Goal: Complete application form: Complete application form

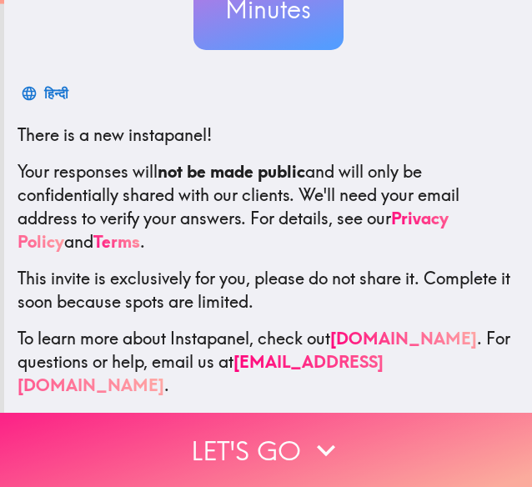
click at [277, 433] on button "Let's go" at bounding box center [266, 450] width 532 height 74
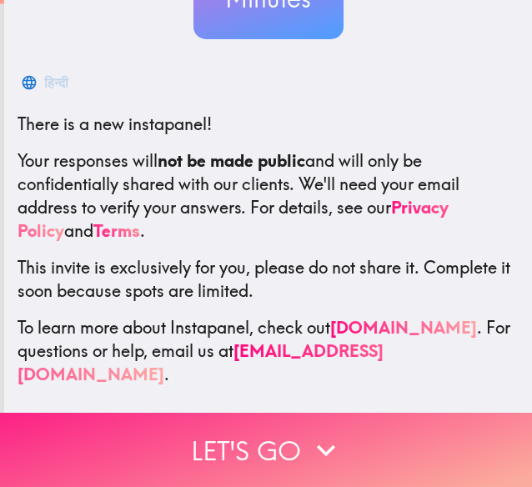
scroll to position [18, 0]
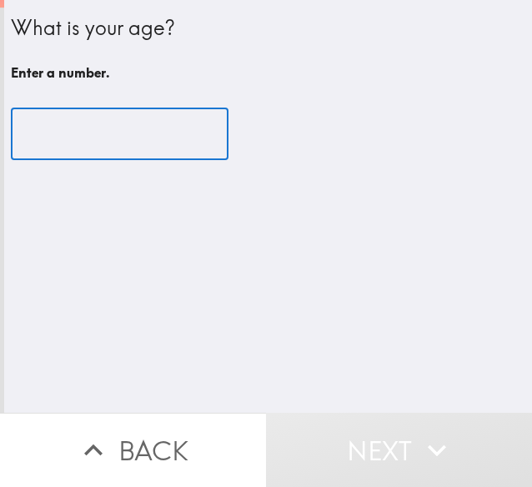
click at [82, 132] on input "number" at bounding box center [120, 134] width 218 height 52
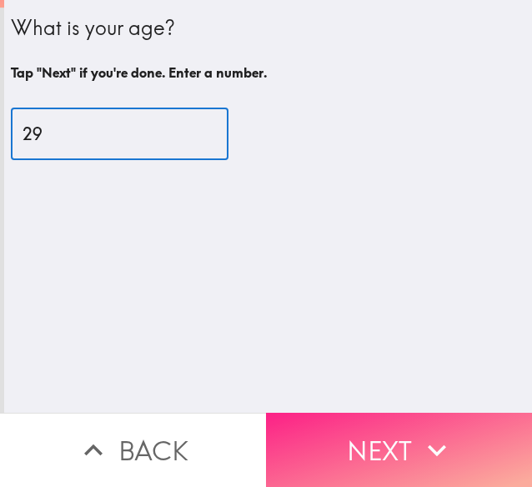
type input "29"
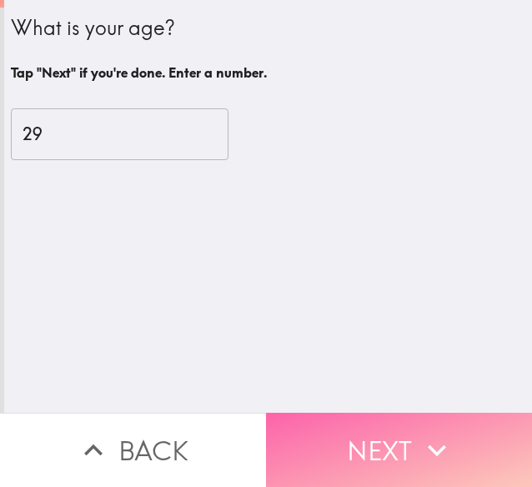
click at [421, 433] on icon "button" at bounding box center [437, 450] width 37 height 37
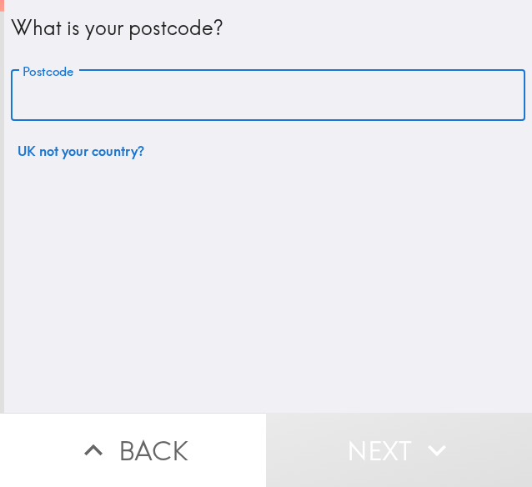
click at [99, 88] on input "Postcode" at bounding box center [268, 96] width 515 height 52
type input "M8 0WE"
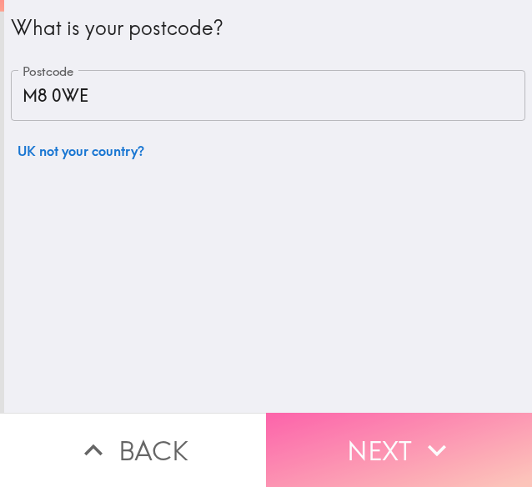
click at [454, 436] on button "Next" at bounding box center [399, 450] width 266 height 74
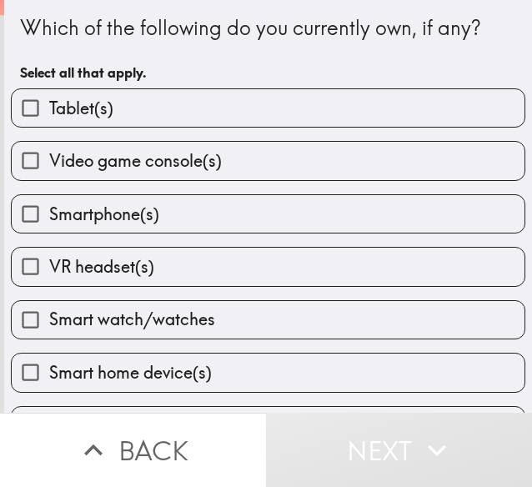
drag, startPoint x: 145, startPoint y: 161, endPoint x: 145, endPoint y: 171, distance: 10.0
click at [145, 161] on span "Video game console(s)" at bounding box center [135, 160] width 173 height 23
click at [49, 161] on input "Video game console(s)" at bounding box center [31, 161] width 38 height 38
checkbox input "true"
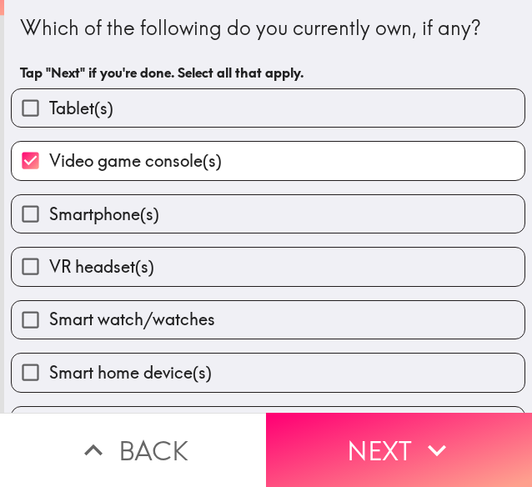
click at [115, 222] on span "Smartphone(s)" at bounding box center [104, 214] width 110 height 23
click at [49, 222] on input "Smartphone(s)" at bounding box center [31, 214] width 38 height 38
checkbox input "true"
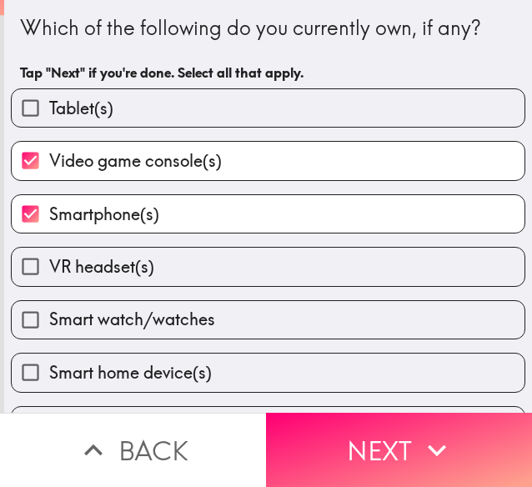
click at [105, 331] on span "Smart watch/watches" at bounding box center [132, 319] width 166 height 23
click at [49, 333] on input "Smart watch/watches" at bounding box center [31, 320] width 38 height 38
checkbox input "true"
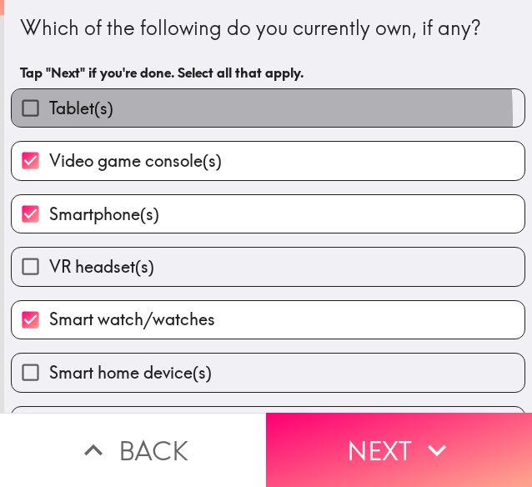
click at [134, 117] on label "Tablet(s)" at bounding box center [268, 108] width 513 height 38
click at [49, 117] on input "Tablet(s)" at bounding box center [31, 108] width 38 height 38
checkbox input "true"
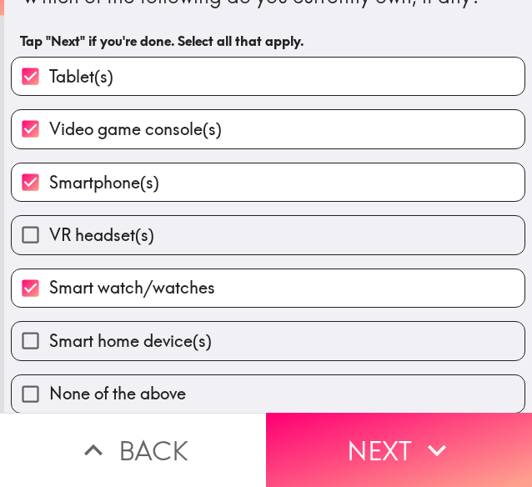
scroll to position [48, 0]
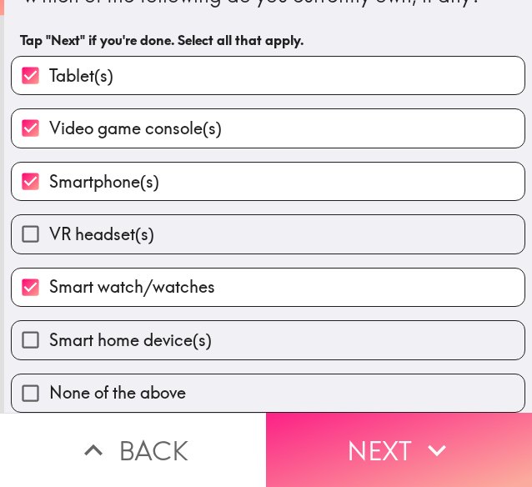
click at [317, 436] on button "Next" at bounding box center [399, 450] width 266 height 74
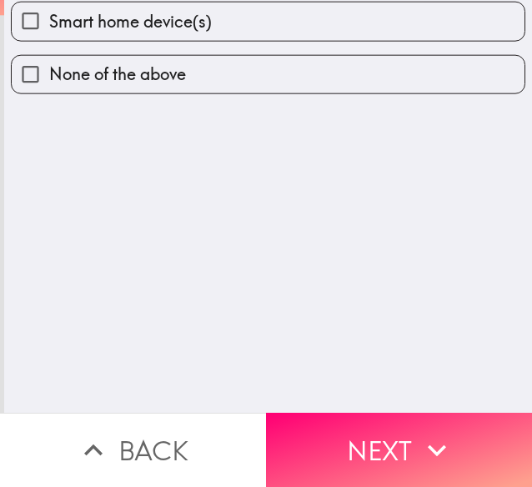
scroll to position [0, 0]
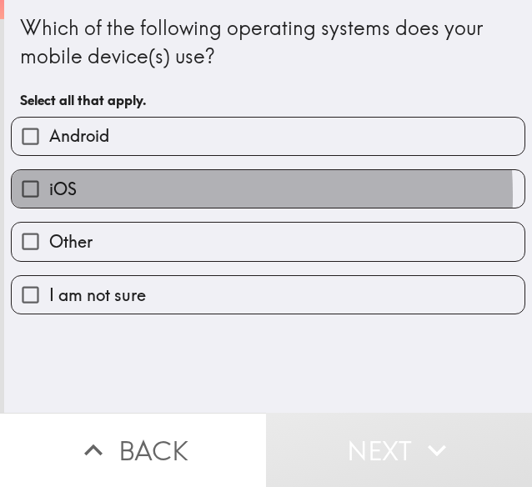
click at [108, 196] on label "iOS" at bounding box center [268, 189] width 513 height 38
click at [49, 196] on input "iOS" at bounding box center [31, 189] width 38 height 38
checkbox input "true"
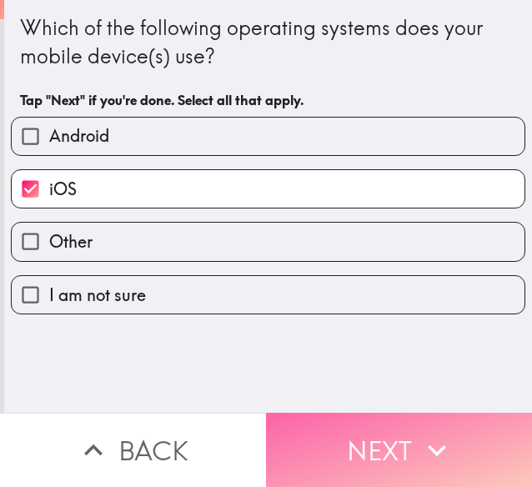
click at [345, 425] on button "Next" at bounding box center [399, 450] width 266 height 74
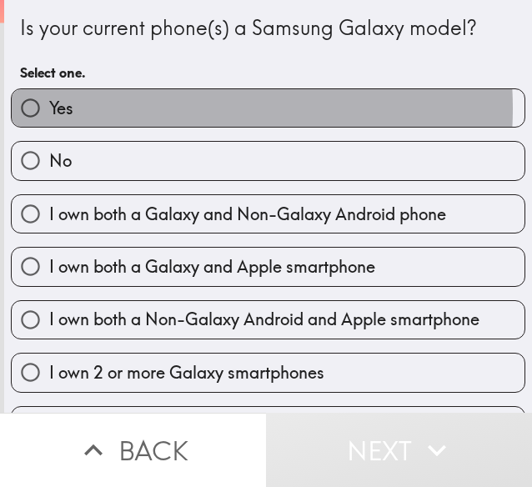
click at [144, 108] on label "Yes" at bounding box center [268, 108] width 513 height 38
click at [49, 108] on input "Yes" at bounding box center [31, 108] width 38 height 38
radio input "true"
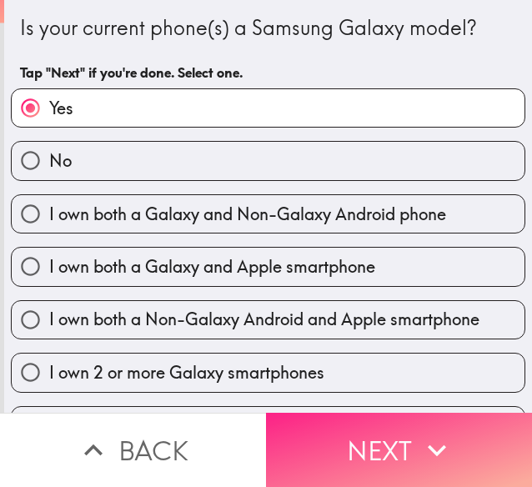
click at [364, 416] on button "Next" at bounding box center [399, 450] width 266 height 74
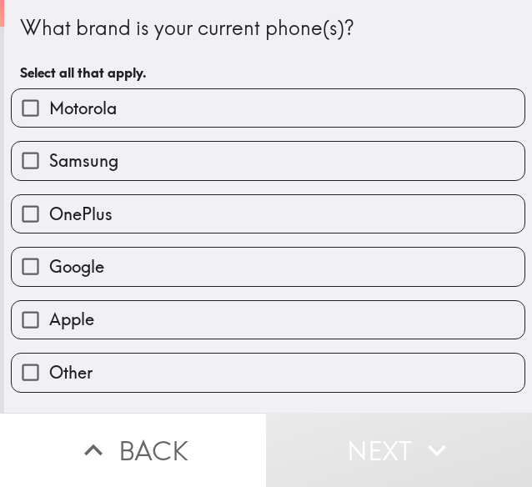
click at [113, 161] on label "Samsung" at bounding box center [268, 161] width 513 height 38
click at [49, 161] on input "Samsung" at bounding box center [31, 161] width 38 height 38
checkbox input "true"
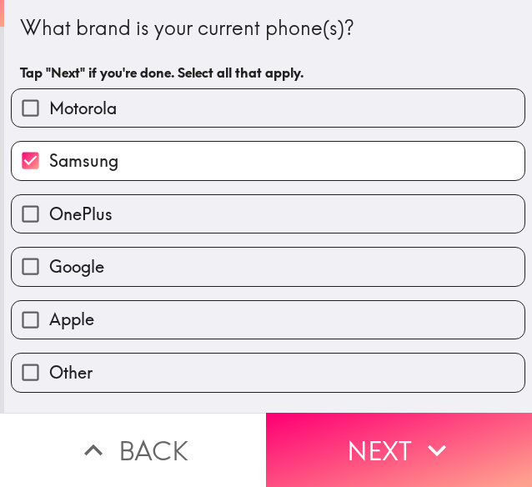
click at [100, 333] on label "Apple" at bounding box center [268, 320] width 513 height 38
click at [49, 333] on input "Apple" at bounding box center [31, 320] width 38 height 38
checkbox input "true"
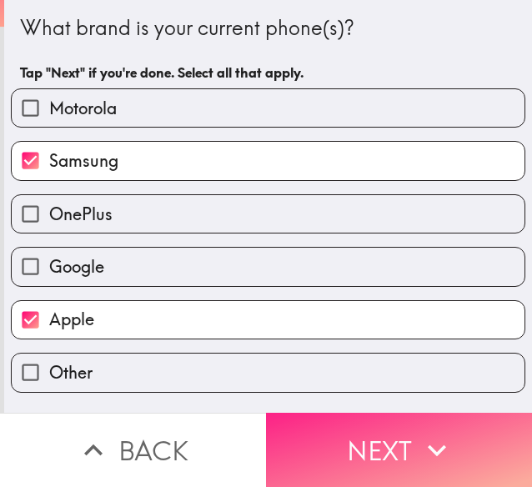
click at [369, 429] on button "Next" at bounding box center [399, 450] width 266 height 74
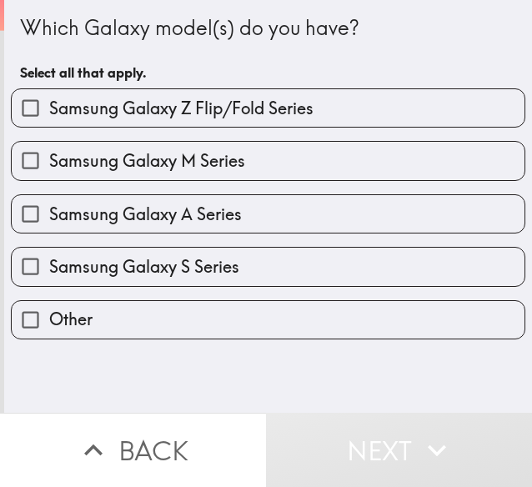
click at [172, 166] on span "Samsung Galaxy M Series" at bounding box center [147, 160] width 196 height 23
click at [49, 166] on input "Samsung Galaxy M Series" at bounding box center [31, 161] width 38 height 38
checkbox input "true"
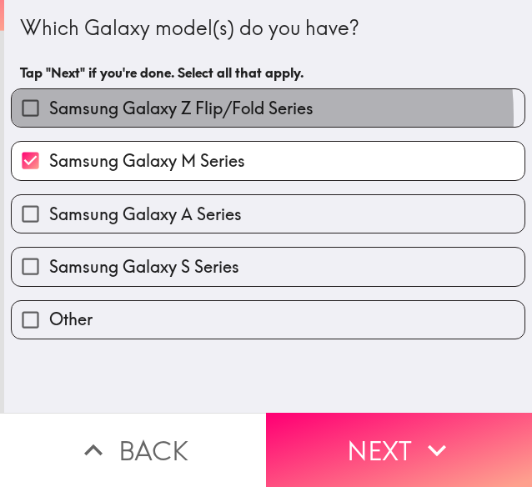
click at [200, 117] on span "Samsung Galaxy Z Flip/Fold Series" at bounding box center [181, 108] width 265 height 23
click at [49, 117] on input "Samsung Galaxy Z Flip/Fold Series" at bounding box center [31, 108] width 38 height 38
checkbox input "true"
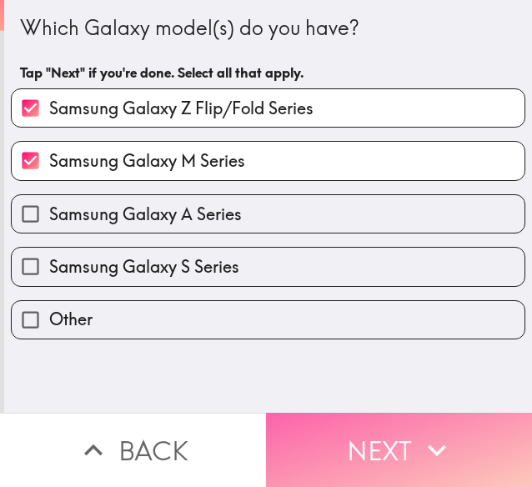
click at [428, 443] on icon "button" at bounding box center [437, 450] width 37 height 37
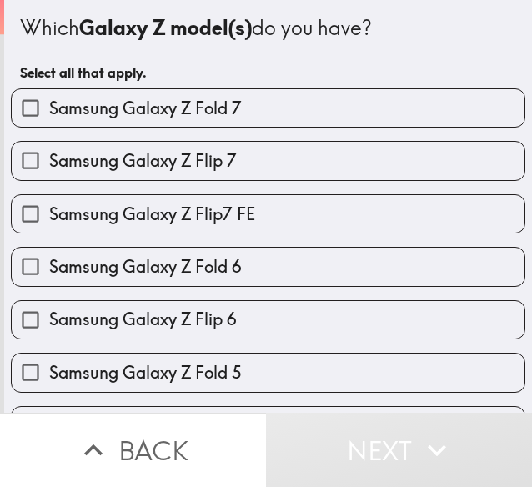
click at [312, 229] on label "Samsung Galaxy Z Flip7 FE" at bounding box center [268, 214] width 513 height 38
click at [49, 229] on input "Samsung Galaxy Z Flip7 FE" at bounding box center [31, 214] width 38 height 38
checkbox input "true"
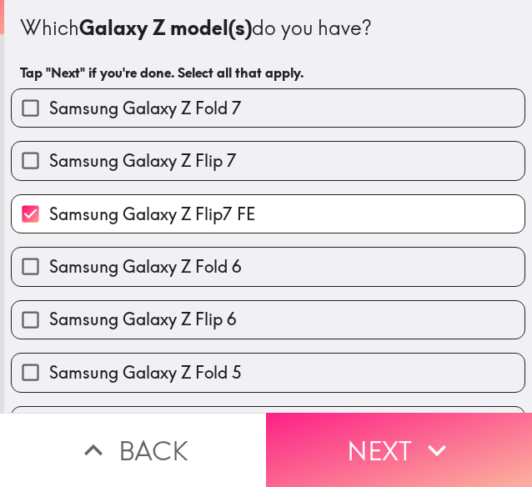
click at [419, 438] on icon "button" at bounding box center [437, 450] width 37 height 37
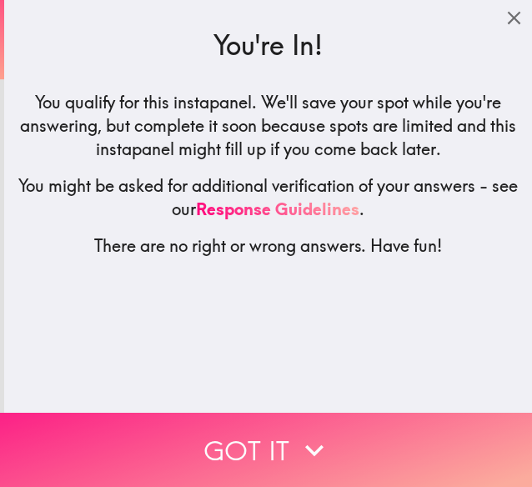
click at [417, 421] on button "Got it" at bounding box center [266, 450] width 532 height 74
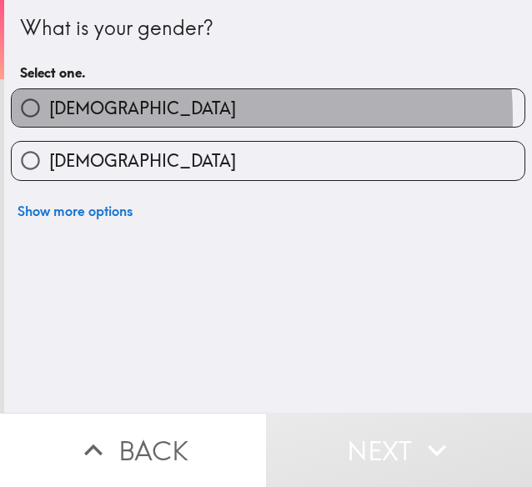
click at [172, 117] on label "[DEMOGRAPHIC_DATA]" at bounding box center [268, 108] width 513 height 38
click at [49, 117] on input "[DEMOGRAPHIC_DATA]" at bounding box center [31, 108] width 38 height 38
radio input "true"
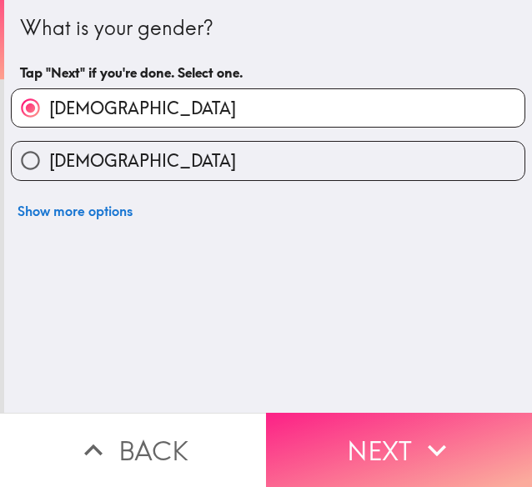
click at [406, 413] on button "Next" at bounding box center [399, 450] width 266 height 74
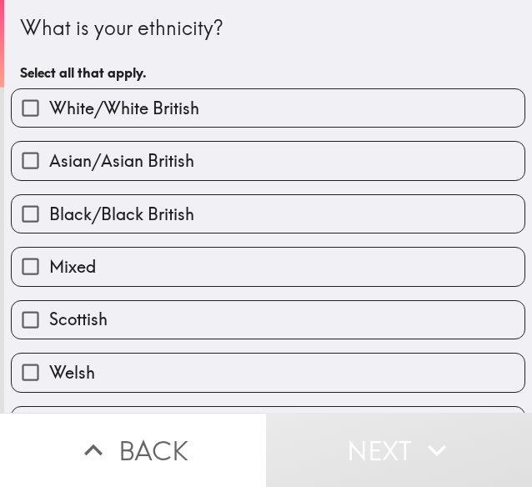
click at [132, 166] on span "Asian/Asian British" at bounding box center [121, 160] width 145 height 23
click at [49, 166] on input "Asian/Asian British" at bounding box center [31, 161] width 38 height 38
checkbox input "true"
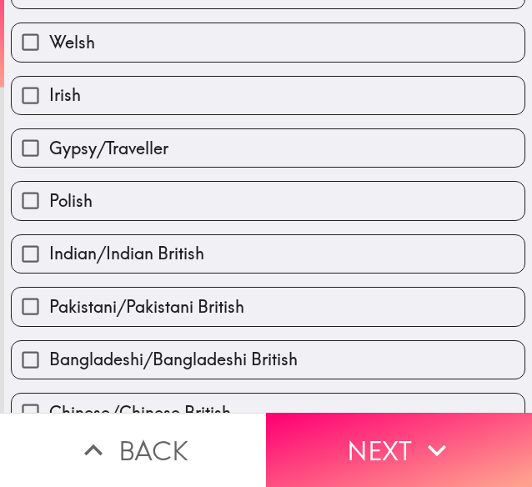
scroll to position [334, 0]
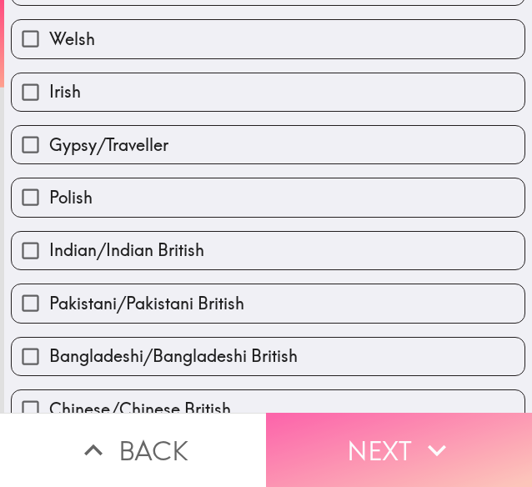
click at [356, 453] on button "Next" at bounding box center [399, 450] width 266 height 74
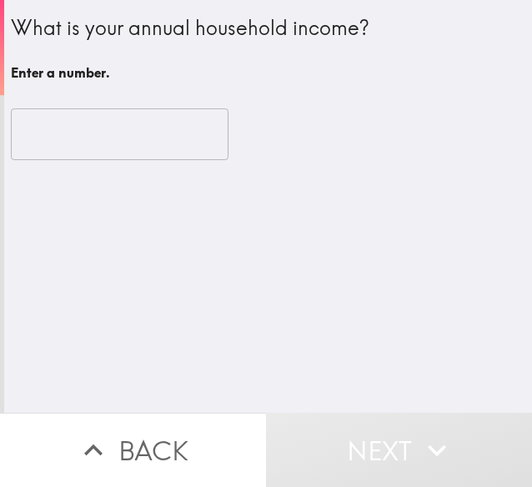
click at [102, 130] on input "number" at bounding box center [120, 134] width 218 height 52
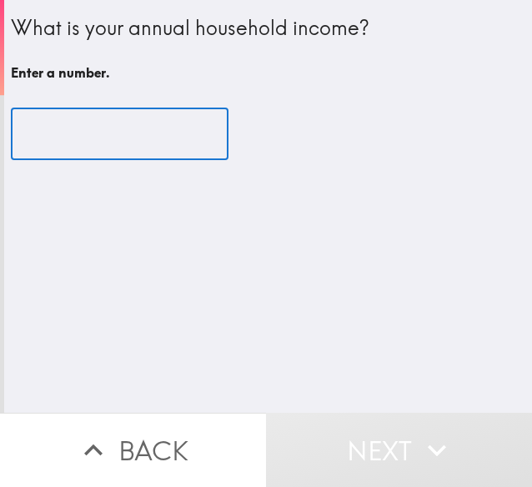
type input "1"
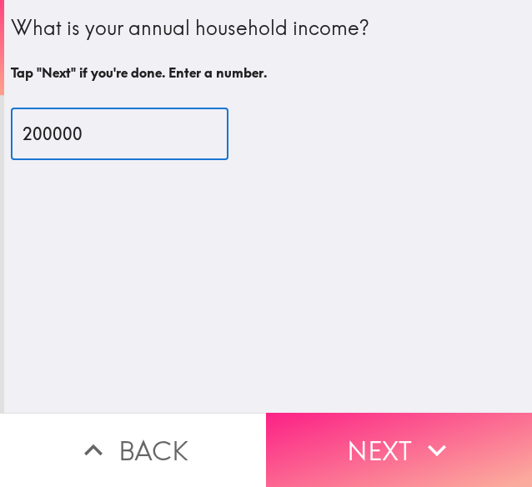
type input "200000"
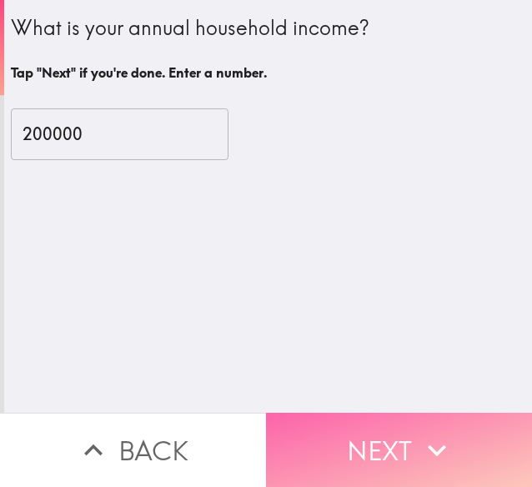
click at [346, 436] on button "Next" at bounding box center [399, 450] width 266 height 74
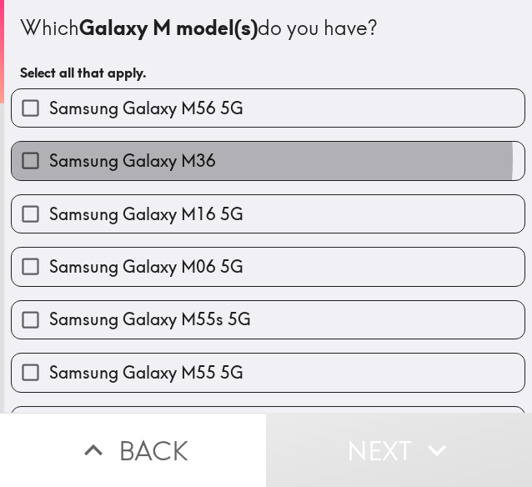
click at [255, 159] on label "Samsung Galaxy M36" at bounding box center [268, 161] width 513 height 38
click at [49, 159] on input "Samsung Galaxy M36" at bounding box center [31, 161] width 38 height 38
checkbox input "true"
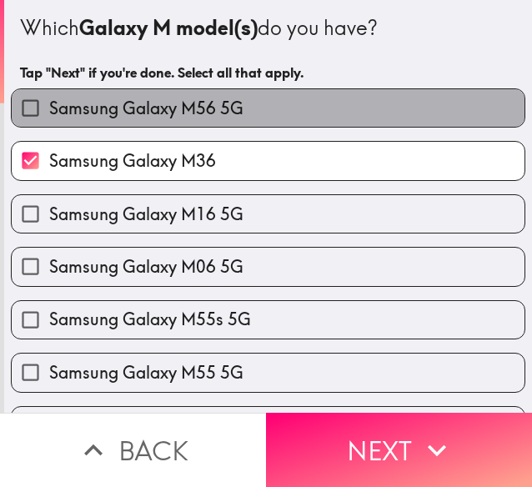
click at [293, 118] on label "Samsung Galaxy M56 5G" at bounding box center [268, 108] width 513 height 38
click at [49, 118] on input "Samsung Galaxy M56 5G" at bounding box center [31, 108] width 38 height 38
checkbox input "true"
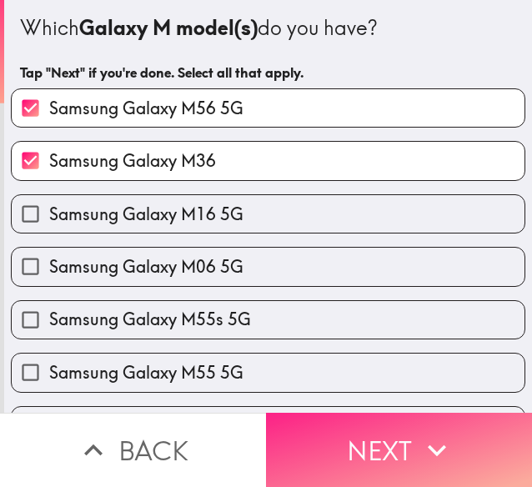
click at [360, 440] on button "Next" at bounding box center [399, 450] width 266 height 74
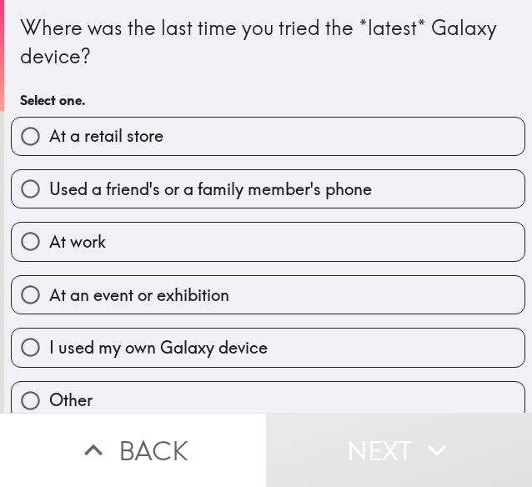
scroll to position [77, 0]
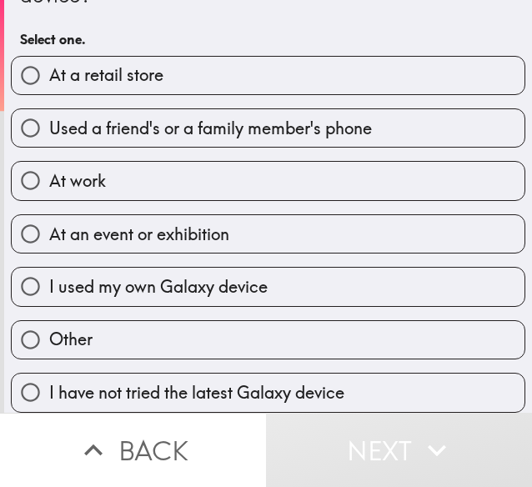
click at [206, 117] on span "Used a friend's or a family member's phone" at bounding box center [210, 128] width 323 height 23
click at [49, 109] on input "Used a friend's or a family member's phone" at bounding box center [31, 128] width 38 height 38
radio input "true"
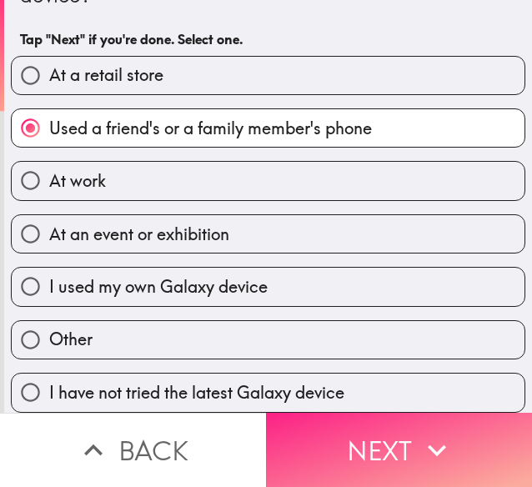
click at [354, 447] on button "Next" at bounding box center [399, 450] width 266 height 74
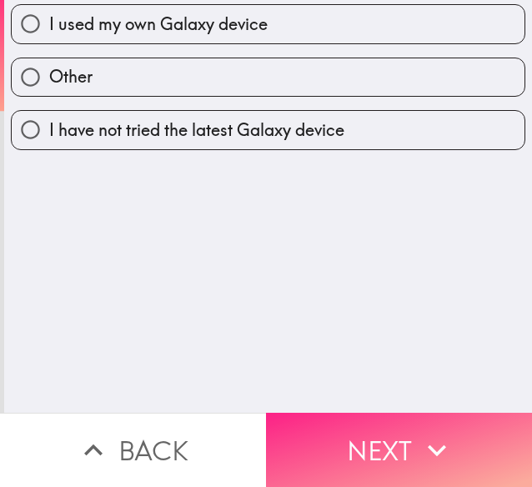
scroll to position [0, 0]
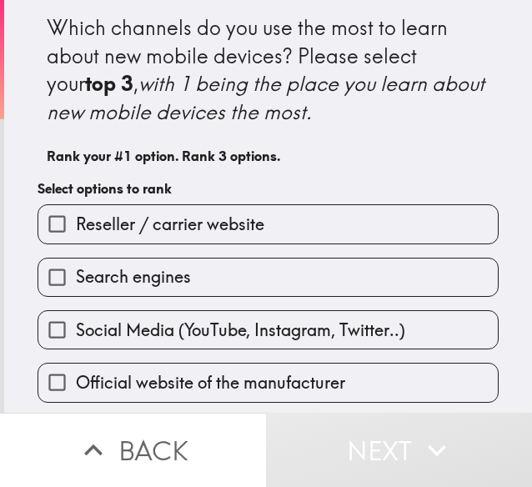
click at [250, 219] on span "Reseller / carrier website" at bounding box center [170, 224] width 189 height 23
click at [76, 219] on input "Reseller / carrier website" at bounding box center [57, 224] width 38 height 38
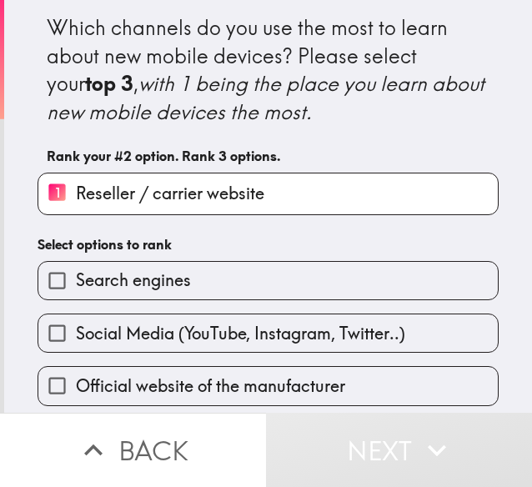
click at [227, 351] on label "Social Media (YouTube, Instagram, Twitter..)" at bounding box center [268, 334] width 460 height 38
click at [76, 351] on input "Social Media (YouTube, Instagram, Twitter..)" at bounding box center [57, 334] width 38 height 38
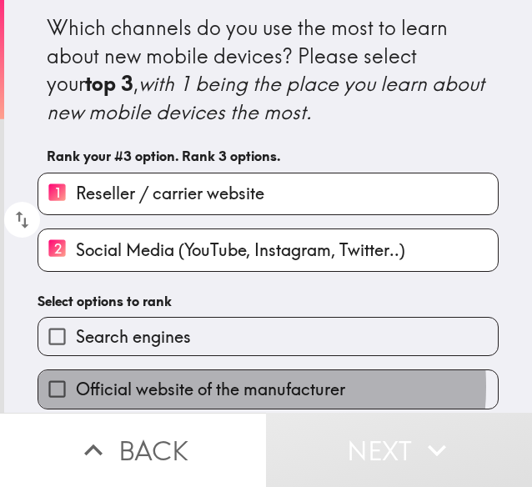
click at [224, 389] on span "Official website of the manufacturer" at bounding box center [211, 389] width 270 height 23
click at [76, 389] on input "Official website of the manufacturer" at bounding box center [57, 389] width 38 height 38
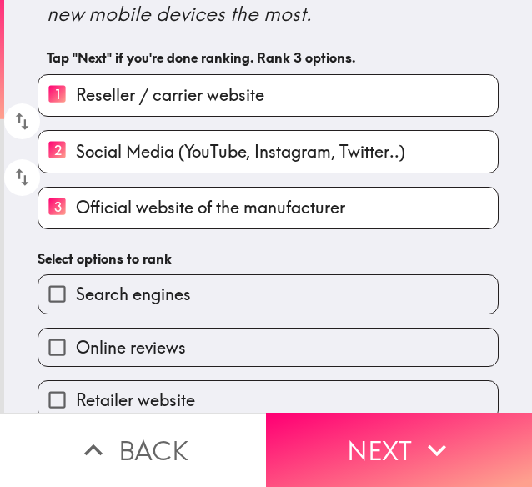
scroll to position [229, 0]
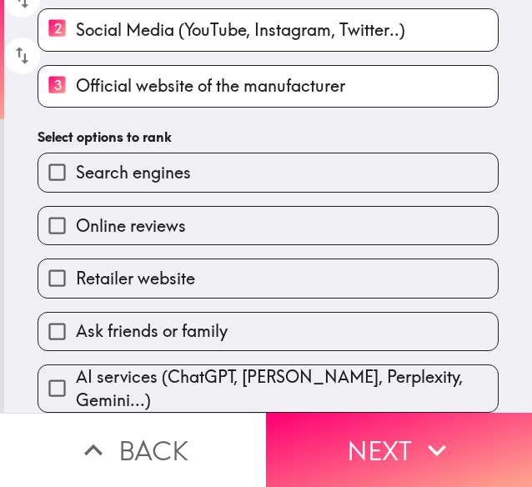
click at [139, 132] on h6 "Select options to rank" at bounding box center [268, 137] width 461 height 18
click at [140, 166] on span "Search engines" at bounding box center [133, 172] width 115 height 23
click at [76, 166] on input "Search engines" at bounding box center [57, 173] width 38 height 38
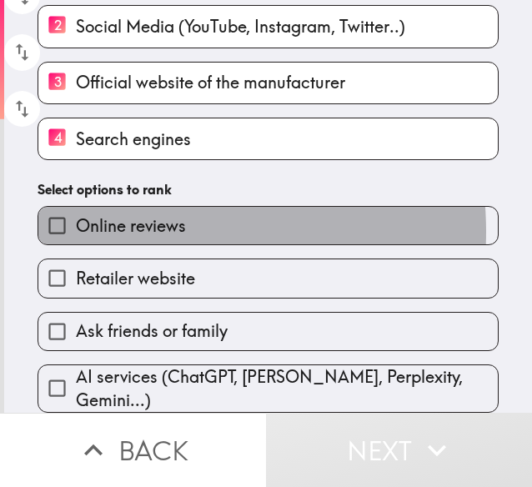
click at [135, 229] on span "Online reviews" at bounding box center [131, 225] width 110 height 23
click at [76, 229] on input "Online reviews" at bounding box center [57, 226] width 38 height 38
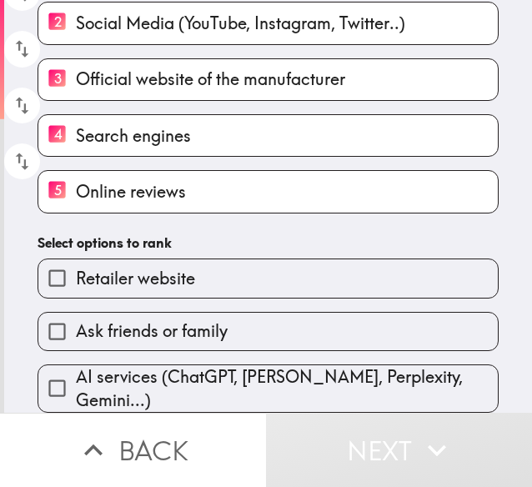
click at [132, 296] on label "Retailer website" at bounding box center [268, 279] width 460 height 38
click at [76, 296] on input "Retailer website" at bounding box center [57, 279] width 38 height 38
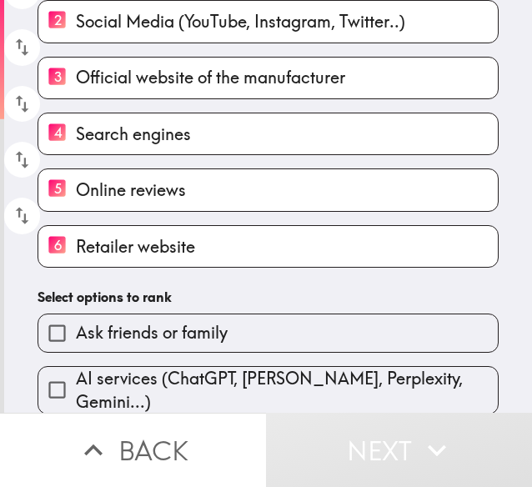
click at [143, 333] on span "Ask friends or family" at bounding box center [152, 332] width 152 height 23
click at [76, 333] on input "Ask friends or family" at bounding box center [57, 334] width 38 height 38
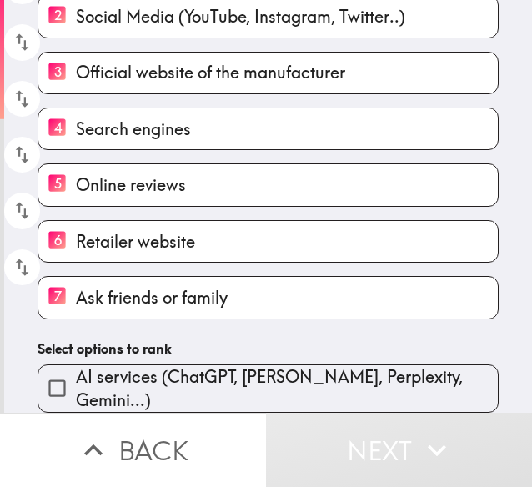
click at [151, 386] on span "AI services (ChatGPT, [PERSON_NAME], Perplexity, Gemini...)" at bounding box center [287, 388] width 422 height 47
click at [76, 386] on input "AI services (ChatGPT, [PERSON_NAME], Perplexity, Gemini...)" at bounding box center [57, 389] width 38 height 38
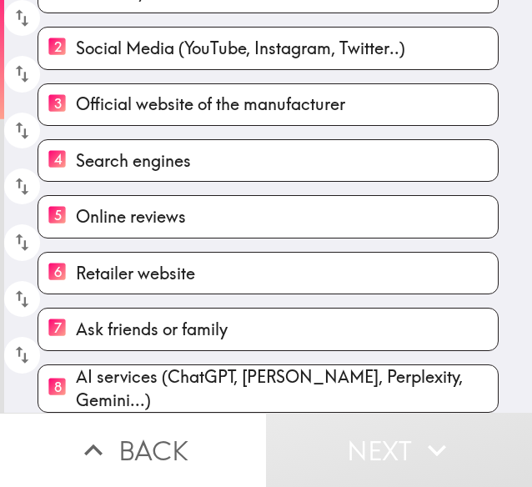
click at [338, 443] on button "Next" at bounding box center [399, 450] width 266 height 74
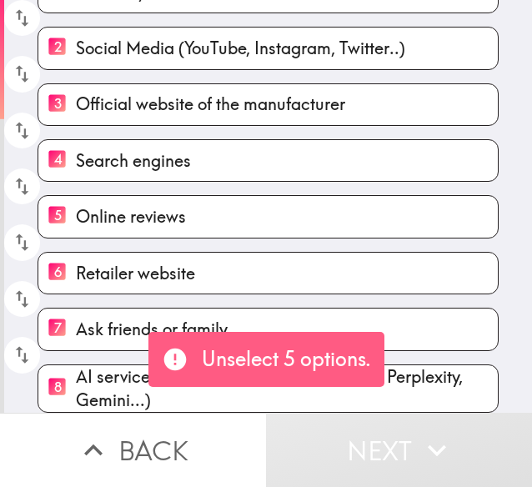
click at [76, 376] on span "AI services (ChatGPT, [PERSON_NAME], Perplexity, Gemini...)" at bounding box center [287, 388] width 422 height 47
click at [71, 376] on input "8 AI services (ChatGPT, [PERSON_NAME], Perplexity, Gemini...)" at bounding box center [57, 388] width 38 height 41
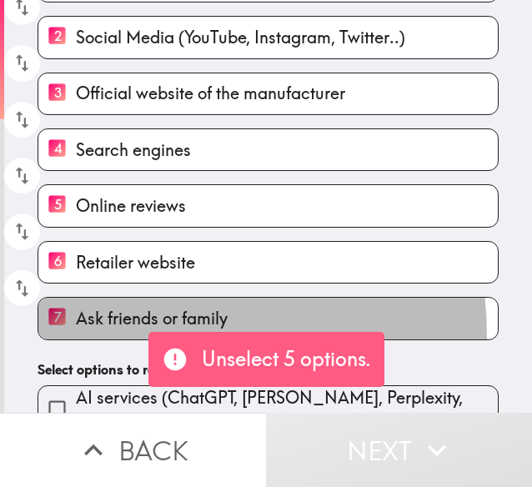
click at [74, 339] on label "7 Ask friends or family" at bounding box center [268, 318] width 460 height 41
click at [74, 339] on input "7 Ask friends or family" at bounding box center [57, 318] width 38 height 41
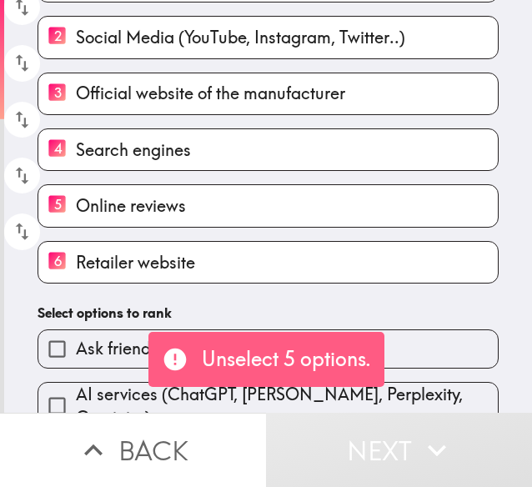
click at [76, 262] on span "Retailer website" at bounding box center [135, 262] width 119 height 23
click at [73, 262] on input "6 Retailer website" at bounding box center [57, 262] width 38 height 41
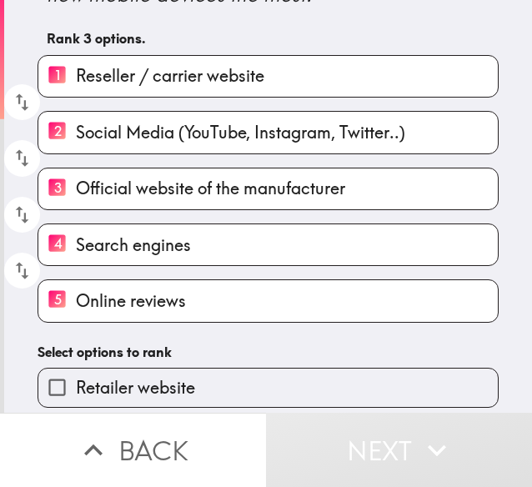
scroll to position [235, 0]
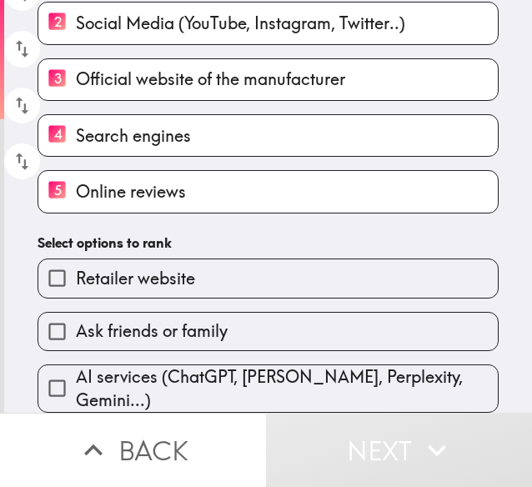
click at [237, 277] on label "Retailer website" at bounding box center [268, 279] width 460 height 38
click at [76, 277] on input "Retailer website" at bounding box center [57, 279] width 38 height 38
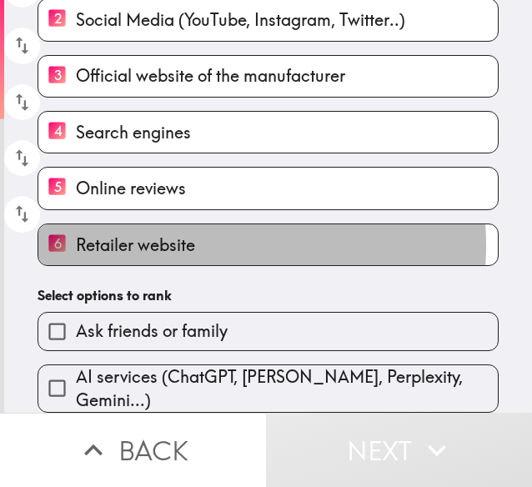
click at [152, 244] on span "Retailer website" at bounding box center [135, 245] width 119 height 23
click at [76, 244] on input "6 Retailer website" at bounding box center [57, 244] width 38 height 41
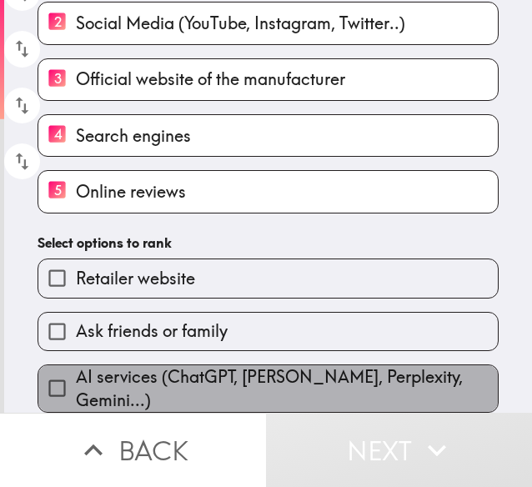
click at [306, 378] on span "AI services (ChatGPT, [PERSON_NAME], Perplexity, Gemini...)" at bounding box center [287, 388] width 422 height 47
click at [76, 378] on input "AI services (ChatGPT, [PERSON_NAME], Perplexity, Gemini...)" at bounding box center [57, 389] width 38 height 38
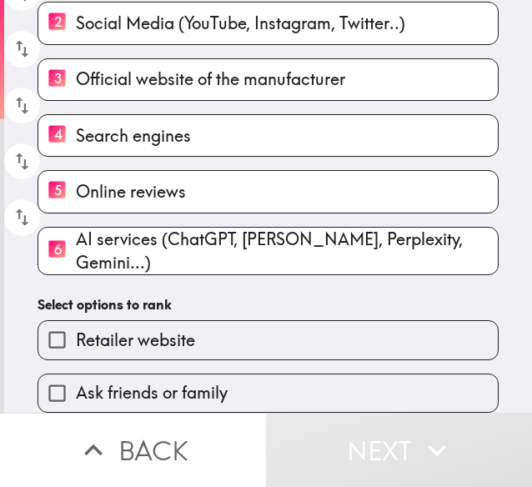
click at [180, 265] on div "6 AI services (ChatGPT, [PERSON_NAME], Perplexity, Gemini...)" at bounding box center [268, 251] width 461 height 48
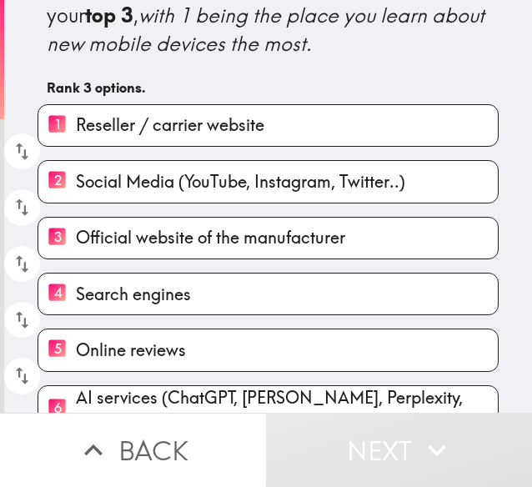
scroll to position [152, 0]
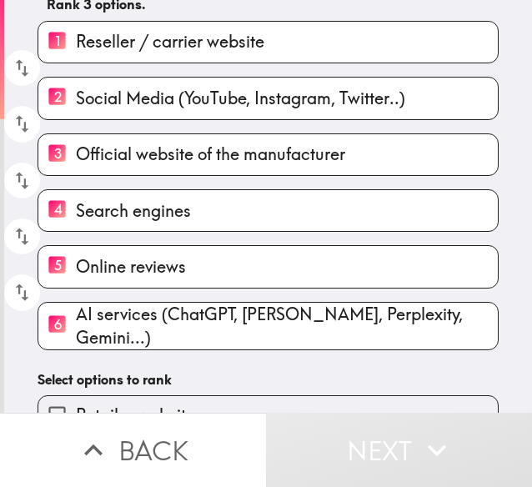
drag, startPoint x: 126, startPoint y: 319, endPoint x: 132, endPoint y: 270, distance: 49.6
click at [126, 314] on label "6 AI services (ChatGPT, [PERSON_NAME], Perplexity, Gemini...)" at bounding box center [268, 326] width 460 height 47
click at [76, 314] on input "6 AI services (ChatGPT, [PERSON_NAME], Perplexity, Gemini...)" at bounding box center [57, 325] width 38 height 41
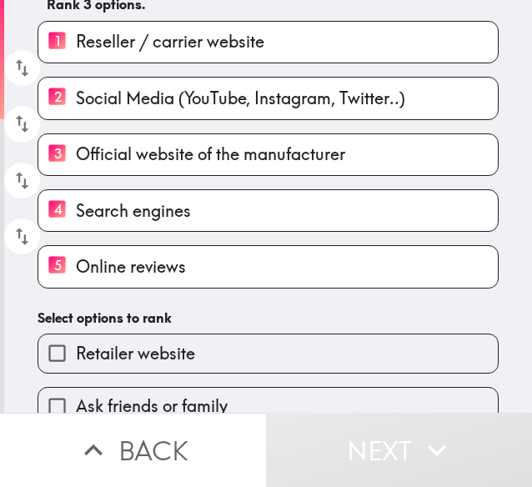
click at [138, 209] on span "Search engines" at bounding box center [133, 210] width 115 height 23
click at [76, 209] on input "4 Search engines" at bounding box center [57, 210] width 38 height 41
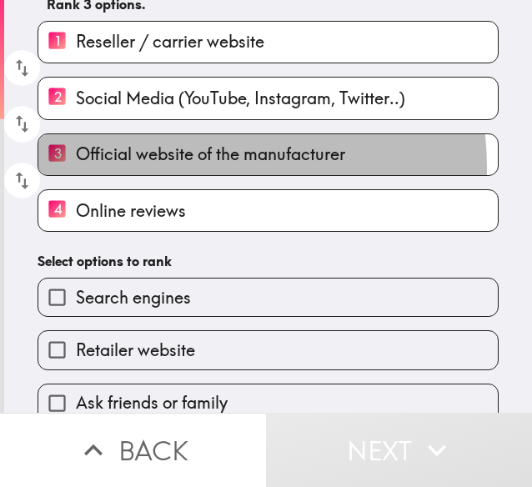
click at [184, 169] on label "3 Official website of the manufacturer" at bounding box center [268, 154] width 460 height 41
click at [76, 169] on input "3 Official website of the manufacturer" at bounding box center [57, 154] width 38 height 41
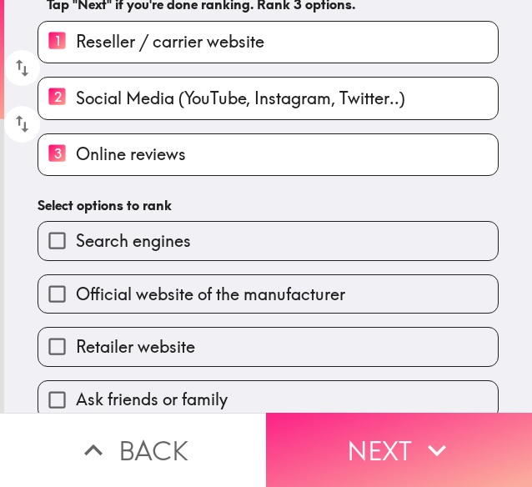
click at [335, 418] on button "Next" at bounding box center [399, 450] width 266 height 74
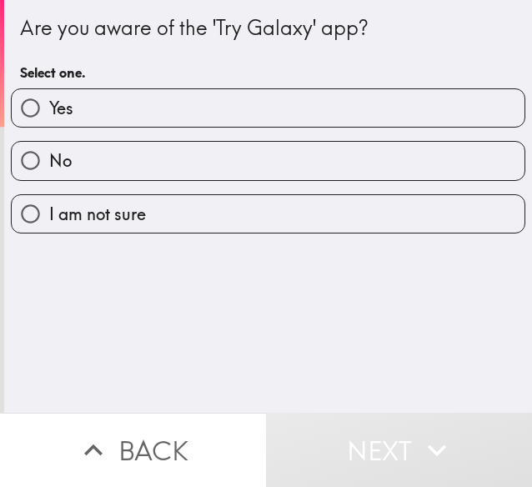
click at [123, 111] on label "Yes" at bounding box center [268, 108] width 513 height 38
click at [49, 111] on input "Yes" at bounding box center [31, 108] width 38 height 38
radio input "true"
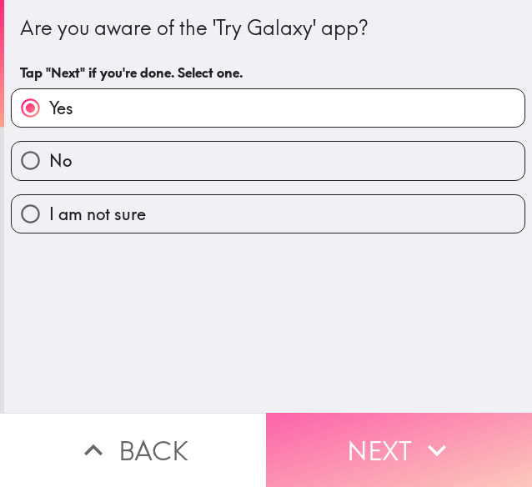
click at [419, 446] on icon "button" at bounding box center [437, 450] width 37 height 37
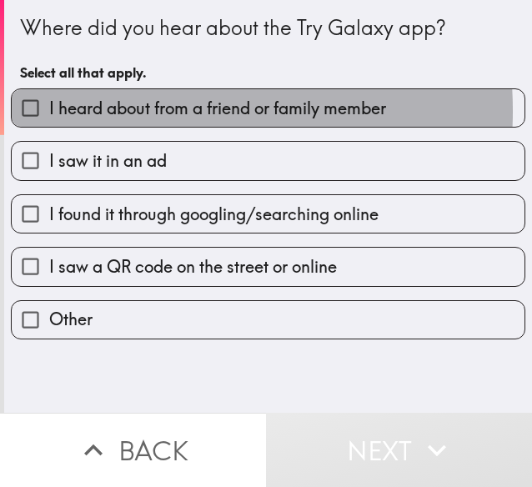
click at [108, 111] on span "I heard about from a friend or family member" at bounding box center [217, 108] width 337 height 23
click at [49, 111] on input "I heard about from a friend or family member" at bounding box center [31, 108] width 38 height 38
checkbox input "true"
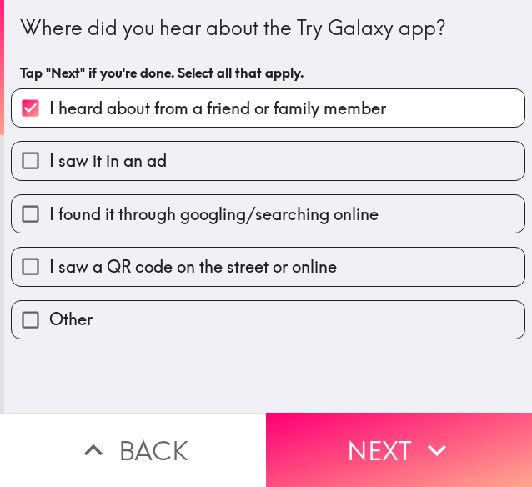
click at [129, 219] on span "I found it through googling/searching online" at bounding box center [214, 214] width 330 height 23
click at [49, 219] on input "I found it through googling/searching online" at bounding box center [31, 214] width 38 height 38
checkbox input "true"
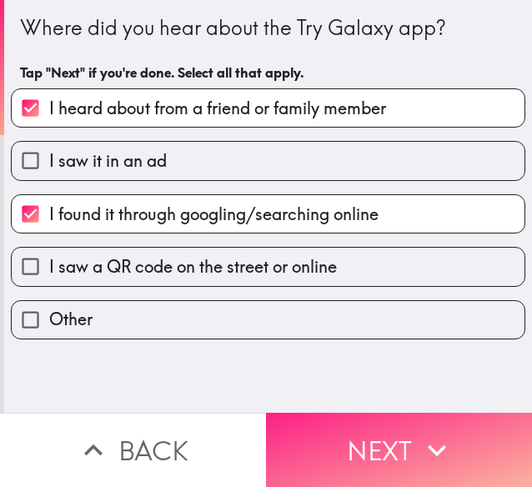
click at [354, 436] on button "Next" at bounding box center [399, 450] width 266 height 74
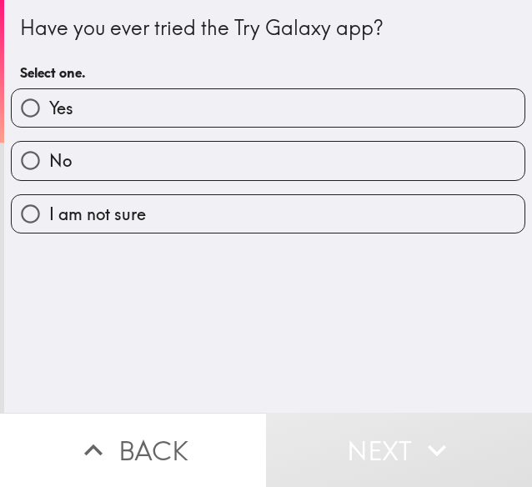
click at [138, 98] on label "Yes" at bounding box center [268, 108] width 513 height 38
click at [49, 98] on input "Yes" at bounding box center [31, 108] width 38 height 38
radio input "true"
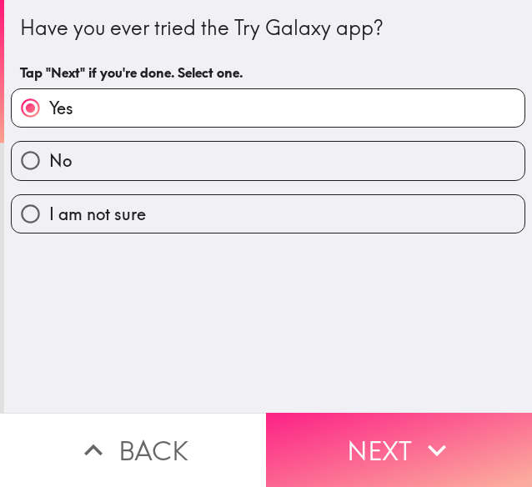
click at [352, 440] on button "Next" at bounding box center [399, 450] width 266 height 74
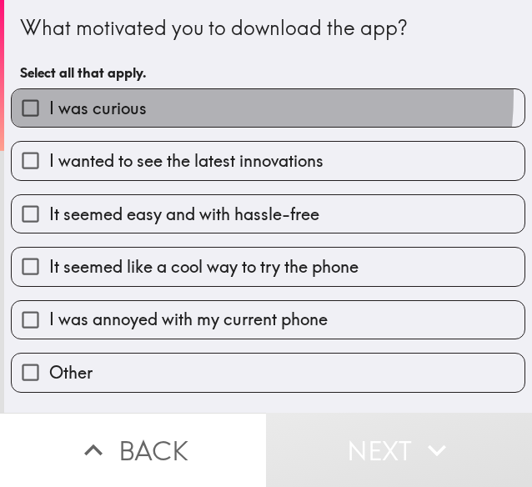
click at [185, 94] on label "I was curious" at bounding box center [268, 108] width 513 height 38
click at [49, 94] on input "I was curious" at bounding box center [31, 108] width 38 height 38
checkbox input "true"
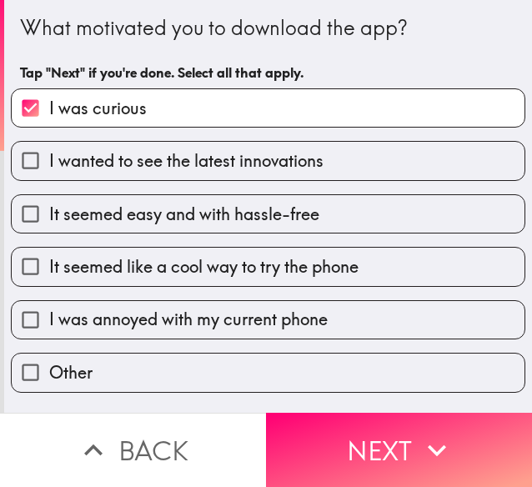
click at [193, 165] on span "I wanted to see the latest innovations" at bounding box center [186, 160] width 275 height 23
click at [49, 165] on input "I wanted to see the latest innovations" at bounding box center [31, 161] width 38 height 38
checkbox input "true"
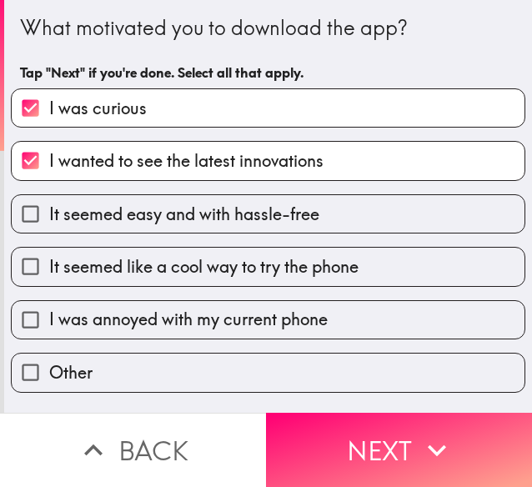
click at [219, 222] on span "It seemed easy and with hassle-free" at bounding box center [184, 214] width 270 height 23
click at [49, 222] on input "It seemed easy and with hassle-free" at bounding box center [31, 214] width 38 height 38
checkbox input "true"
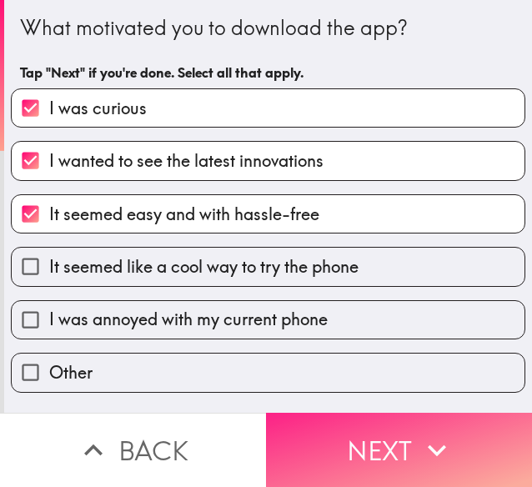
click at [344, 445] on button "Next" at bounding box center [399, 450] width 266 height 74
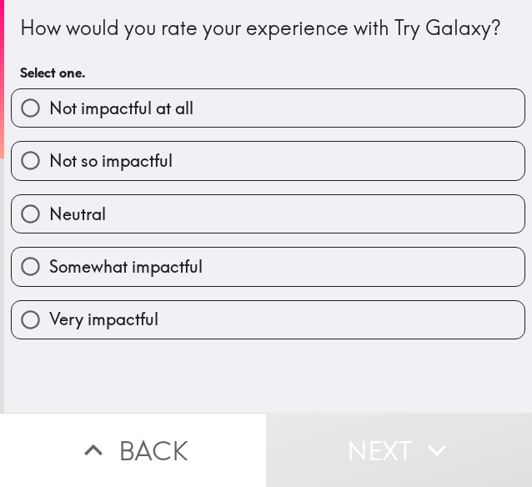
click at [190, 255] on label "Somewhat impactful" at bounding box center [268, 267] width 513 height 38
click at [49, 255] on input "Somewhat impactful" at bounding box center [31, 267] width 38 height 38
radio input "true"
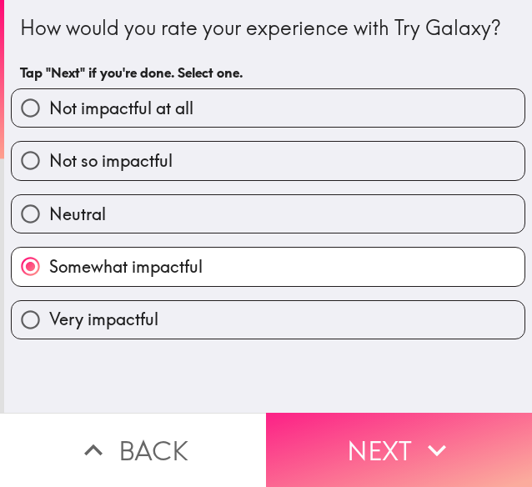
click at [345, 436] on button "Next" at bounding box center [399, 450] width 266 height 74
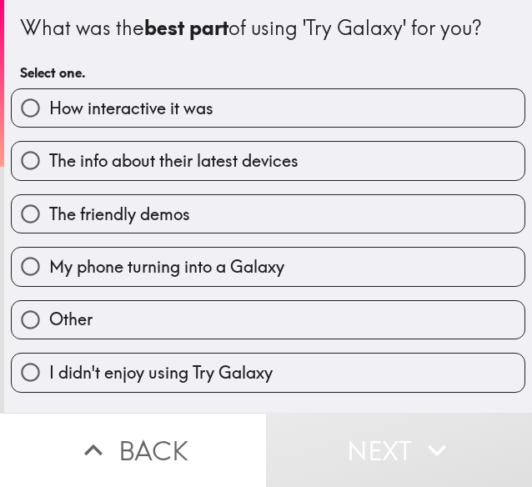
click at [300, 272] on label "My phone turning into a Galaxy" at bounding box center [268, 267] width 513 height 38
click at [49, 272] on input "My phone turning into a Galaxy" at bounding box center [31, 267] width 38 height 38
radio input "true"
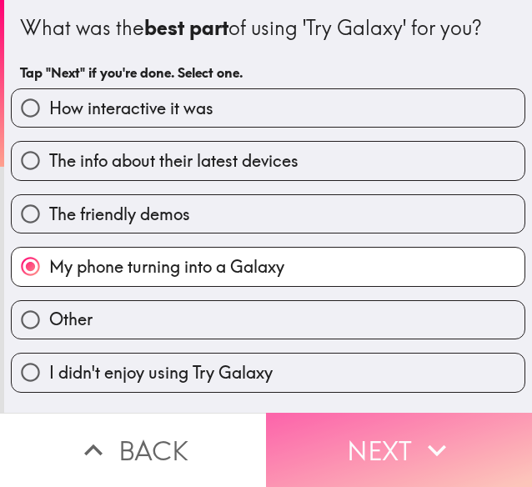
click at [361, 449] on button "Next" at bounding box center [399, 450] width 266 height 74
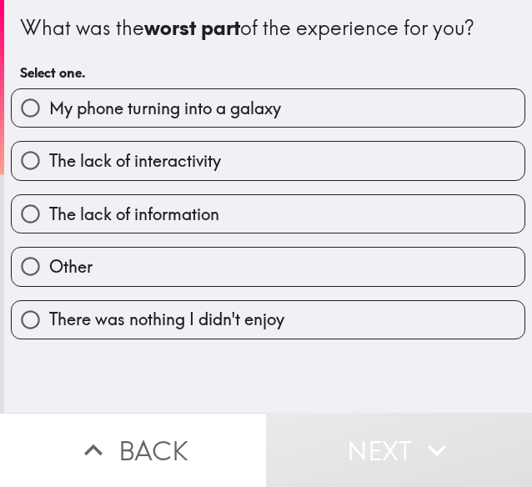
click at [371, 106] on label "My phone turning into a galaxy" at bounding box center [268, 108] width 513 height 38
click at [49, 106] on input "My phone turning into a galaxy" at bounding box center [31, 108] width 38 height 38
radio input "true"
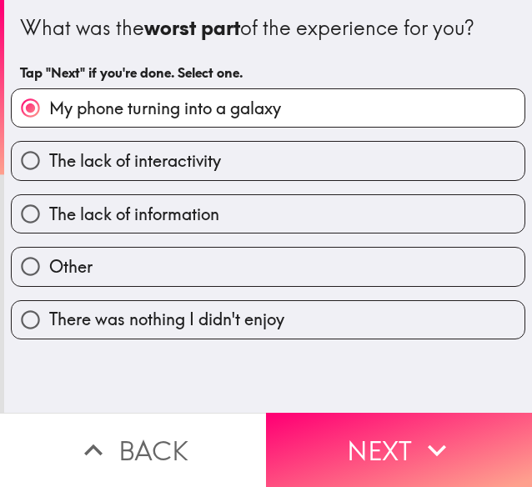
click at [142, 95] on label "My phone turning into a galaxy" at bounding box center [268, 108] width 513 height 38
click at [49, 95] on input "My phone turning into a galaxy" at bounding box center [31, 108] width 38 height 38
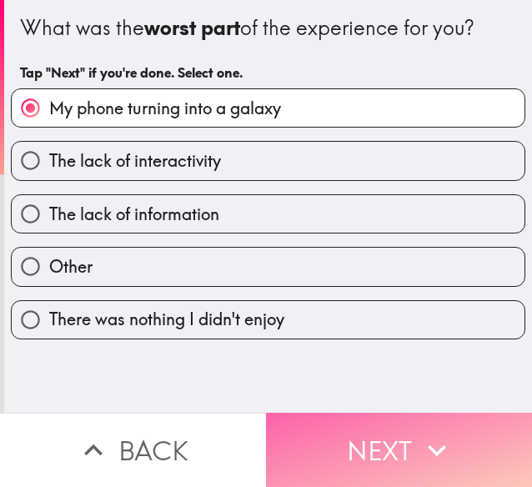
click at [359, 413] on button "Next" at bounding box center [399, 450] width 266 height 74
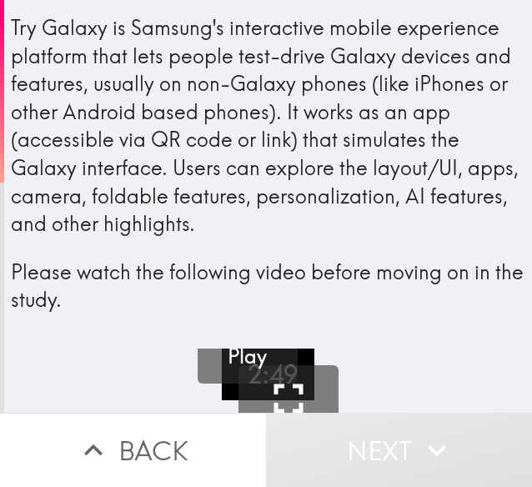
click at [200, 155] on div "Try Galaxy is Samsung's interactive mobile experience platform that lets people…" at bounding box center [268, 164] width 515 height 300
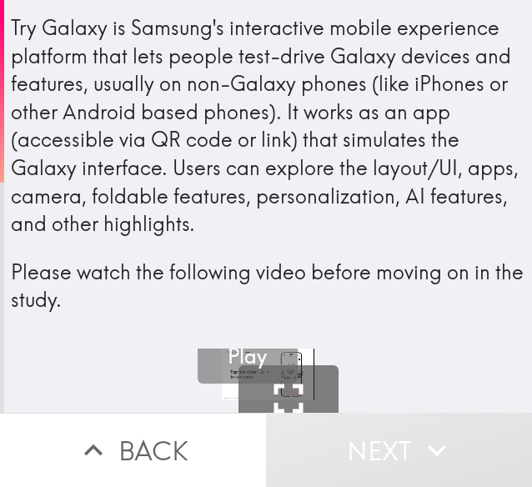
click at [254, 352] on h5 "Play" at bounding box center [247, 357] width 39 height 28
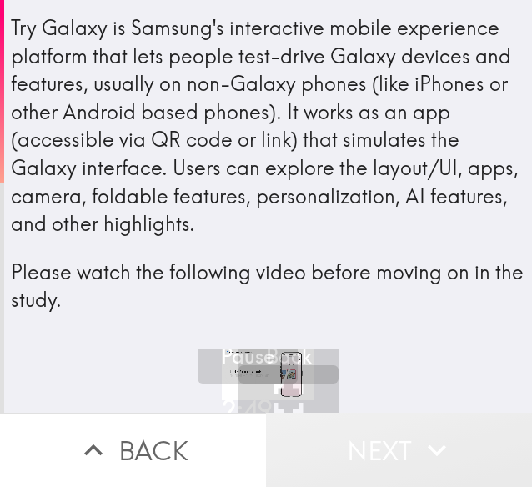
click at [394, 421] on button "Next" at bounding box center [399, 450] width 266 height 74
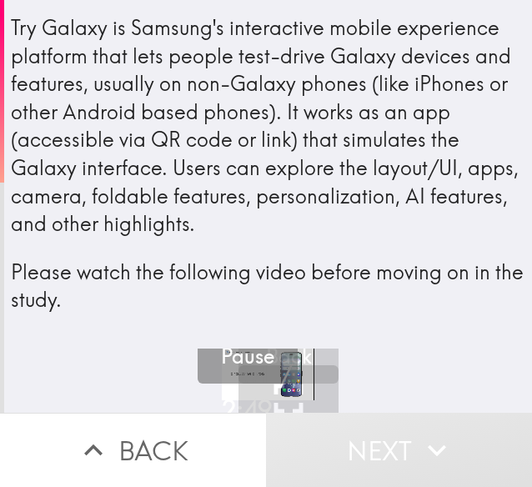
click at [267, 365] on button "Pause" at bounding box center [248, 334] width 100 height 100
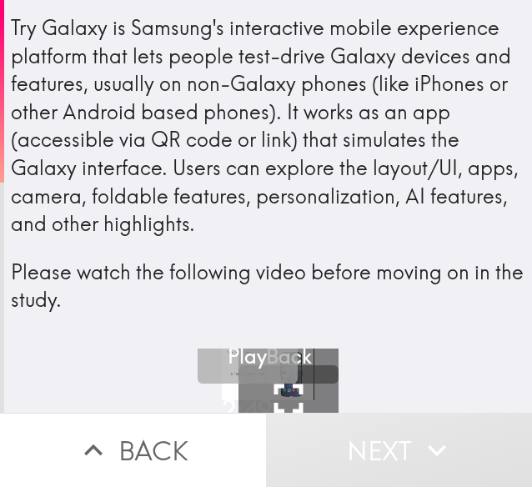
click at [270, 365] on button "Play" at bounding box center [248, 334] width 100 height 100
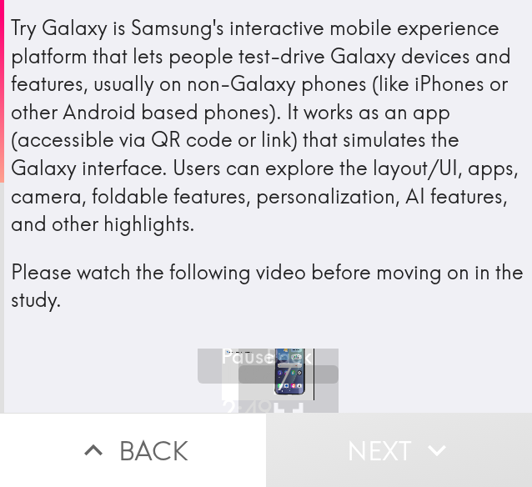
click at [333, 415] on button "Next" at bounding box center [399, 450] width 266 height 74
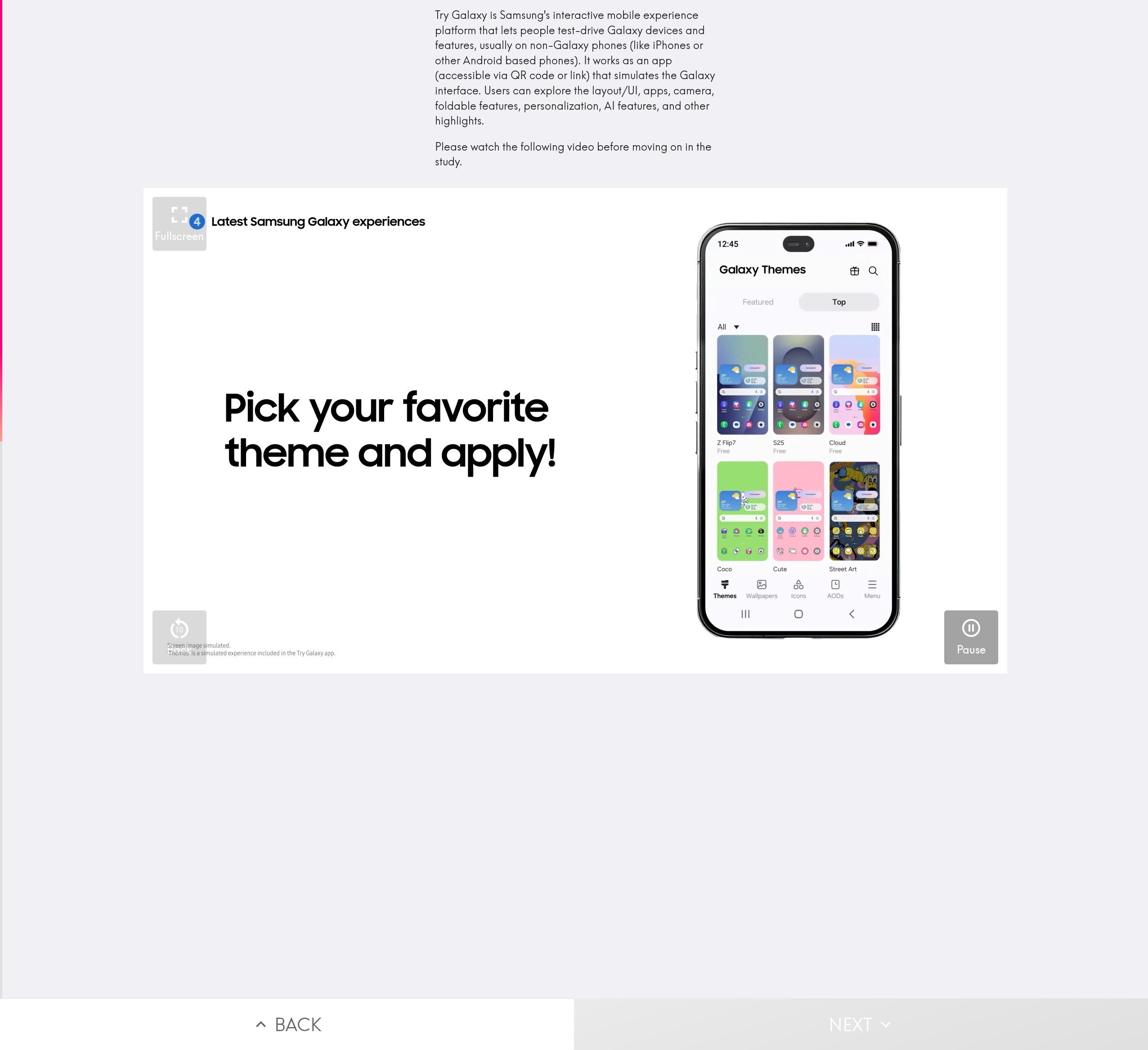
click at [287, 262] on button "Pause" at bounding box center [971, 637] width 54 height 54
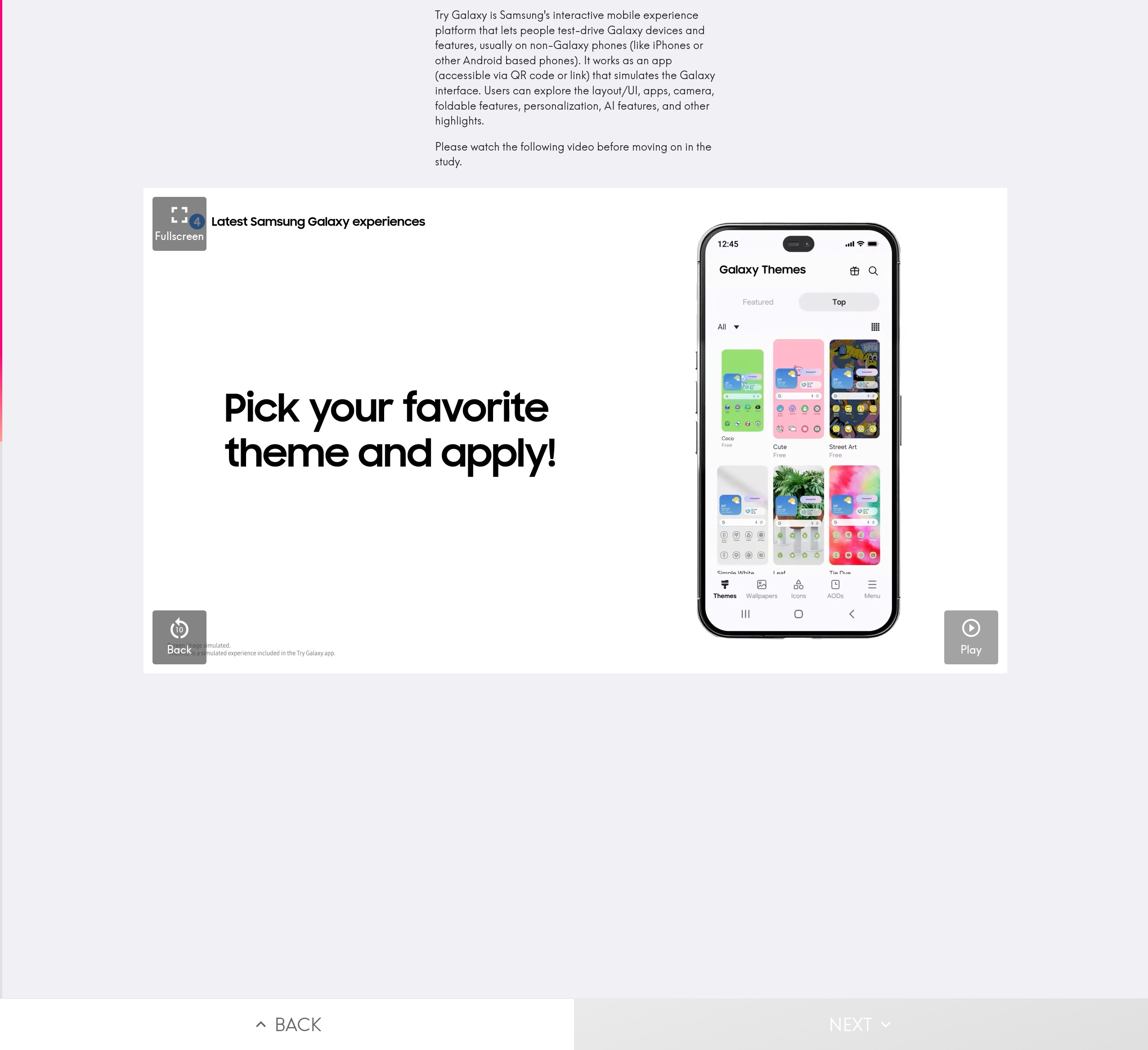
click at [287, 262] on button "Play" at bounding box center [971, 637] width 54 height 54
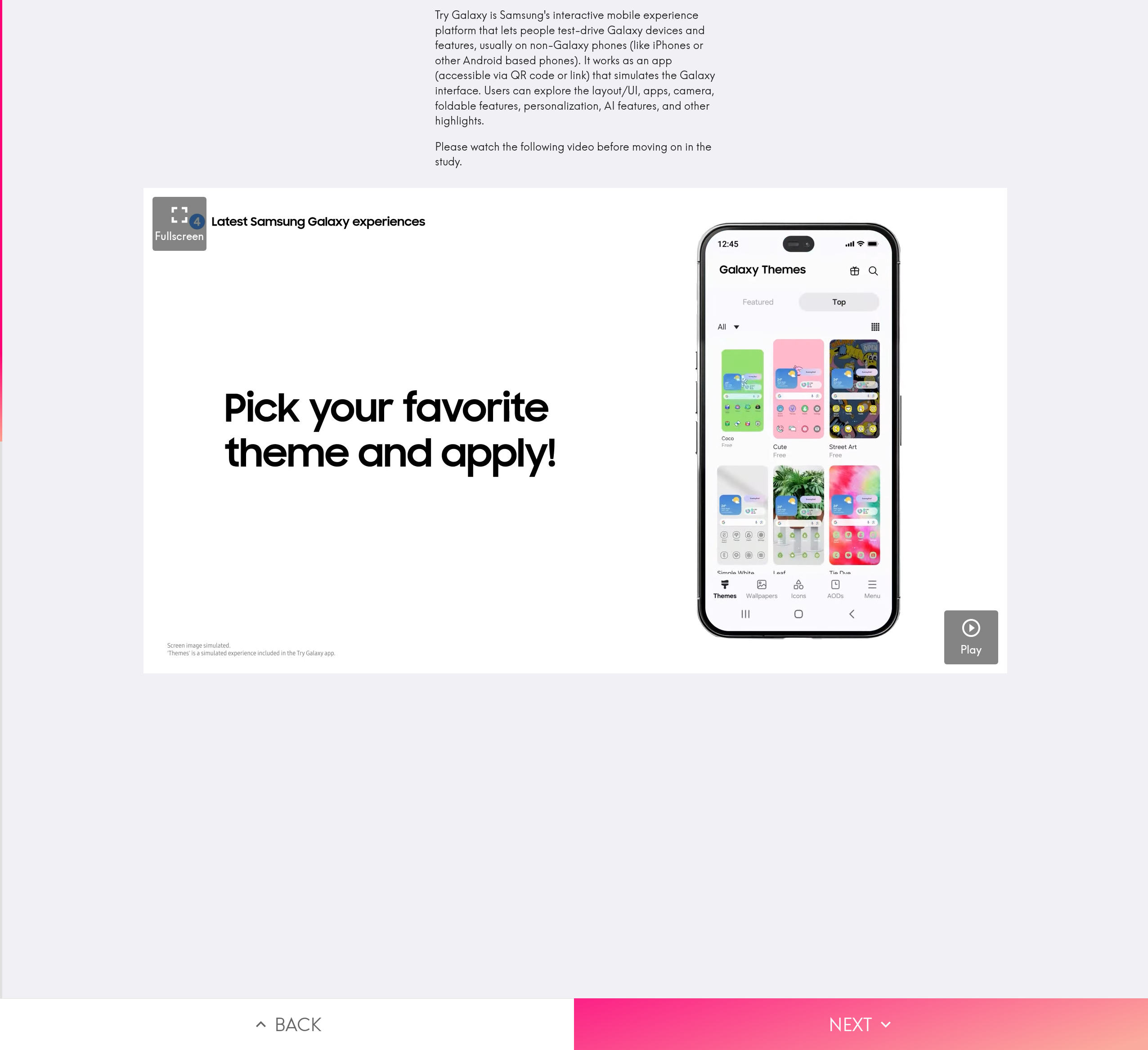
click at [287, 262] on button "Next" at bounding box center [861, 1024] width 574 height 52
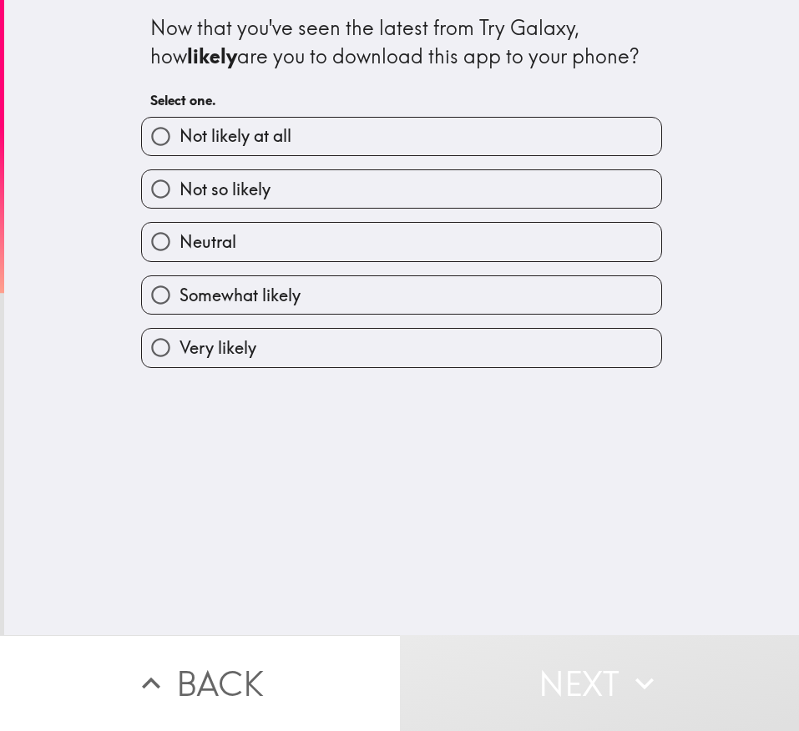
click at [312, 309] on label "Somewhat likely" at bounding box center [401, 295] width 519 height 38
click at [179, 309] on input "Somewhat likely" at bounding box center [161, 295] width 38 height 38
radio input "true"
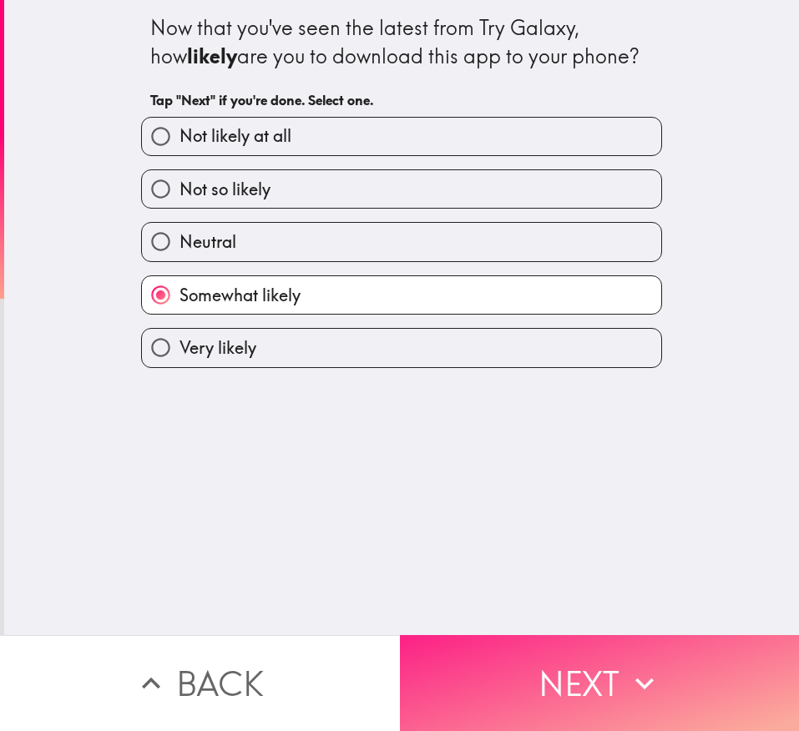
click at [532, 486] on button "Next" at bounding box center [600, 683] width 400 height 96
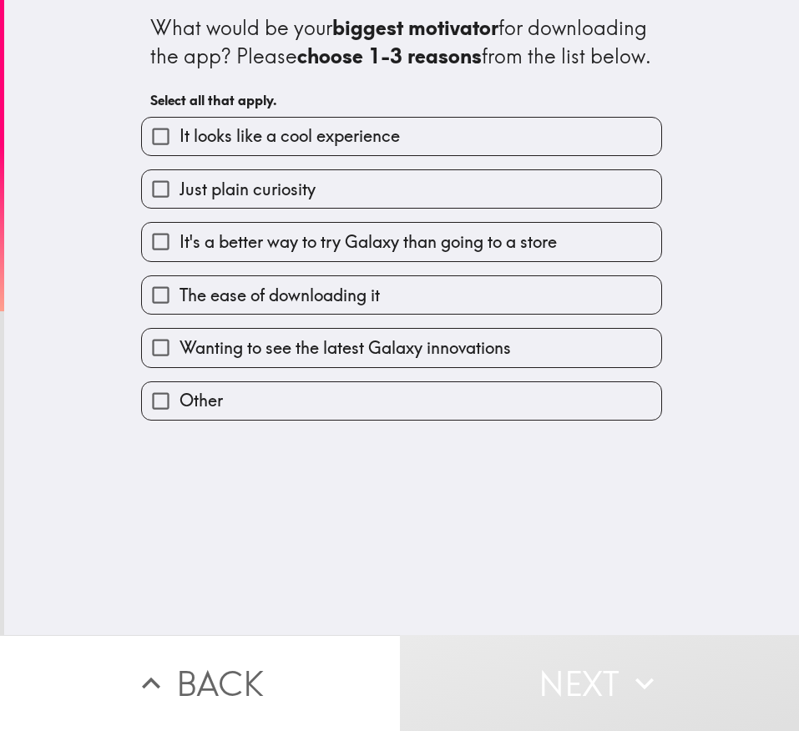
drag, startPoint x: 440, startPoint y: 149, endPoint x: 439, endPoint y: 159, distance: 10.0
click at [440, 149] on label "It looks like a cool experience" at bounding box center [401, 137] width 519 height 38
click at [179, 149] on input "It looks like a cool experience" at bounding box center [161, 137] width 38 height 38
checkbox input "true"
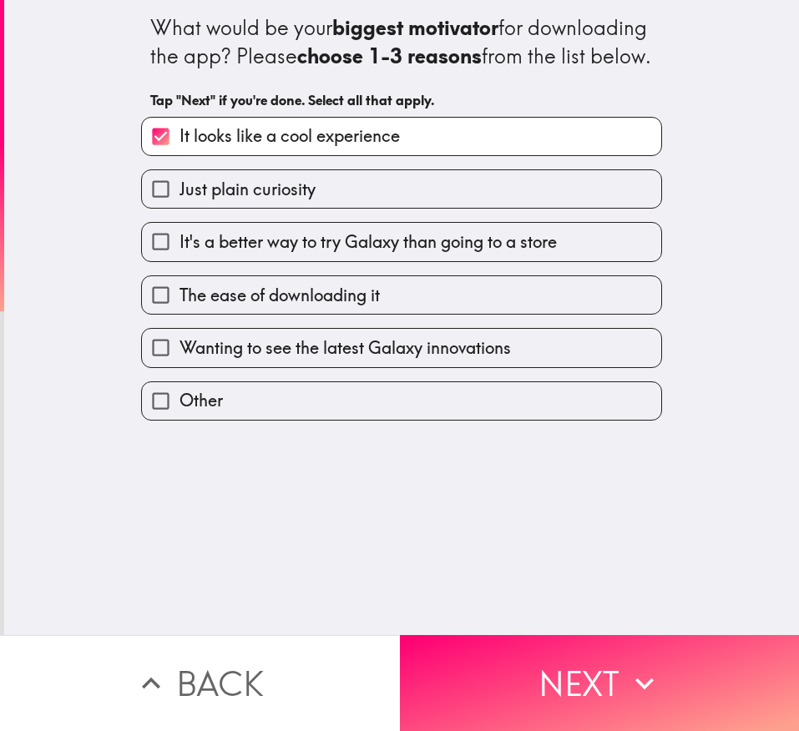
click at [435, 193] on div "Just plain curiosity" at bounding box center [395, 182] width 534 height 53
click at [468, 254] on span "It's a better way to try Galaxy than going to a store" at bounding box center [367, 241] width 377 height 23
click at [179, 260] on input "It's a better way to try Galaxy than going to a store" at bounding box center [161, 242] width 38 height 38
checkbox input "true"
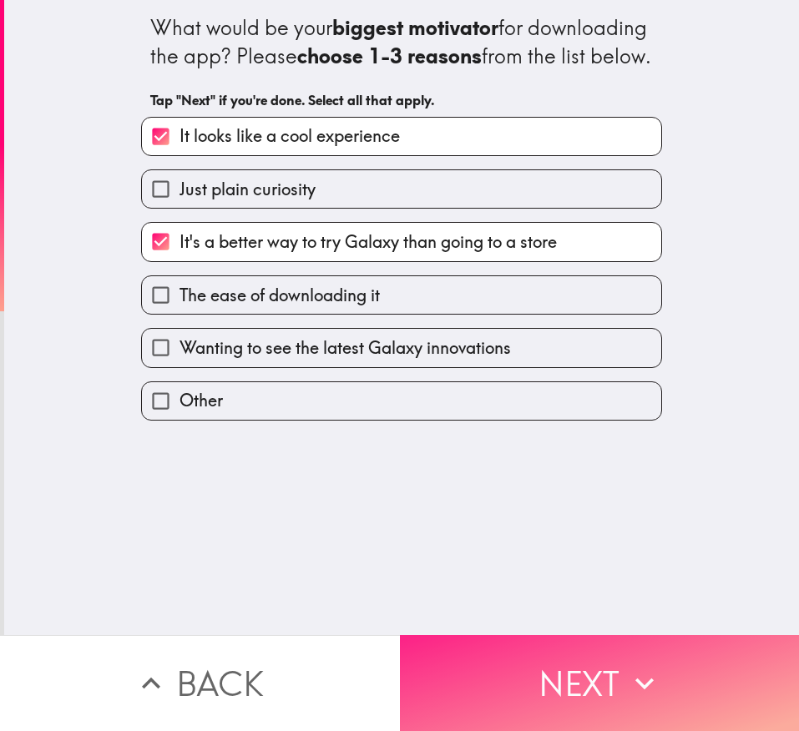
click at [532, 486] on button "Next" at bounding box center [600, 683] width 400 height 96
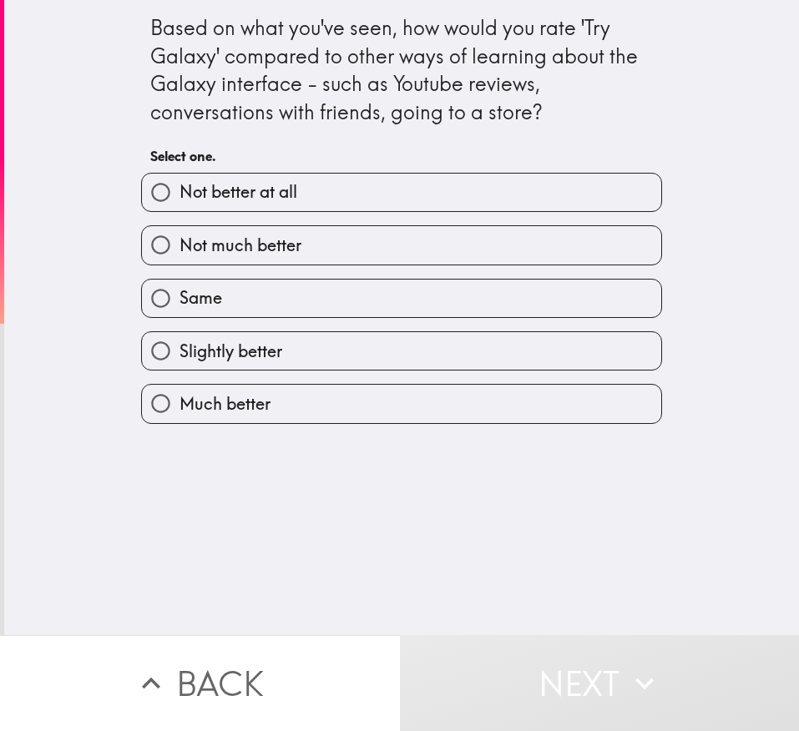
click at [353, 344] on label "Slightly better" at bounding box center [401, 351] width 519 height 38
click at [179, 344] on input "Slightly better" at bounding box center [161, 351] width 38 height 38
radio input "true"
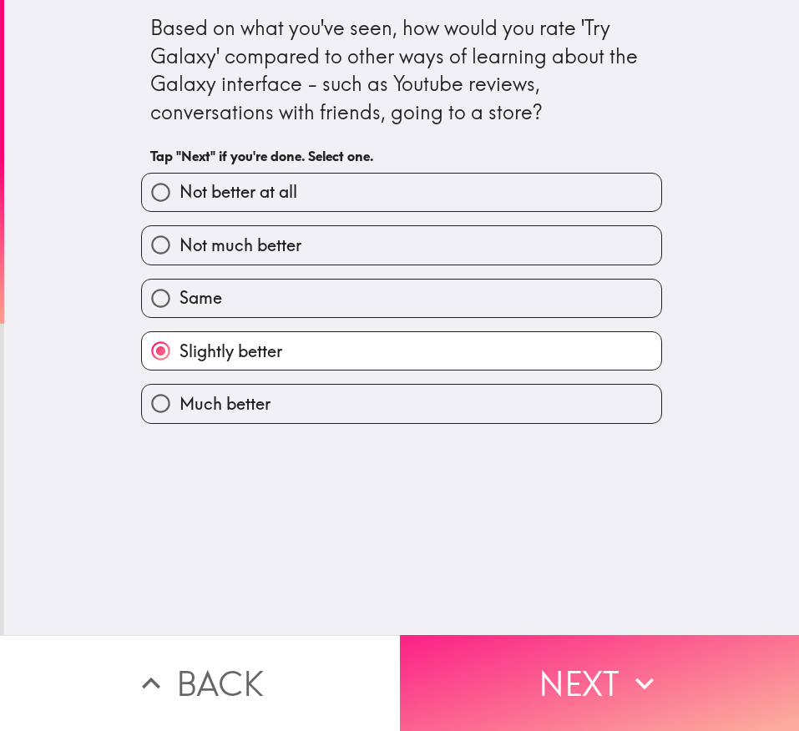
click at [512, 486] on button "Next" at bounding box center [600, 683] width 400 height 96
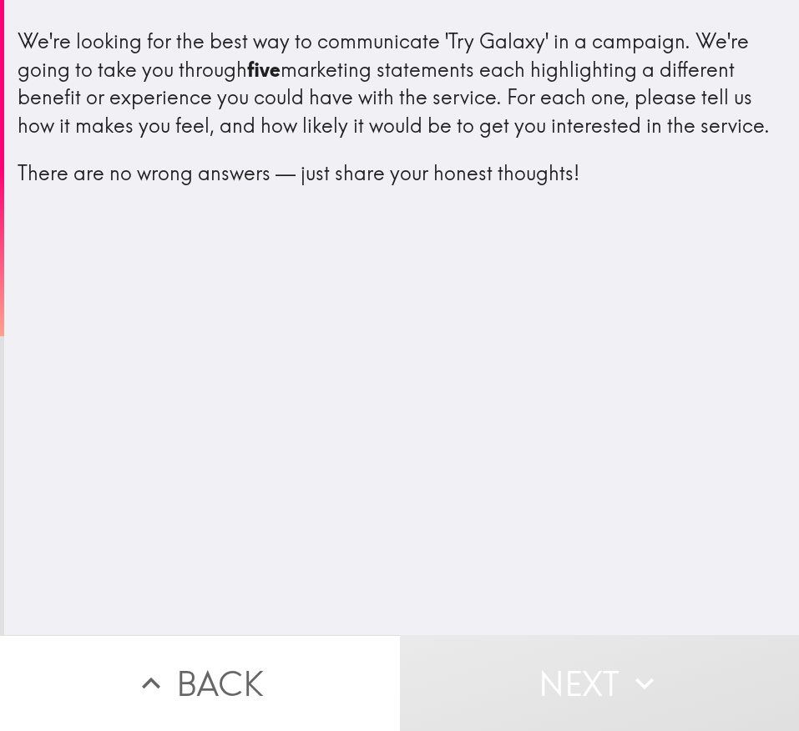
click at [532, 274] on div "We're looking for the best way to communicate 'Try Galaxy' in a campaign. We're…" at bounding box center [401, 317] width 794 height 635
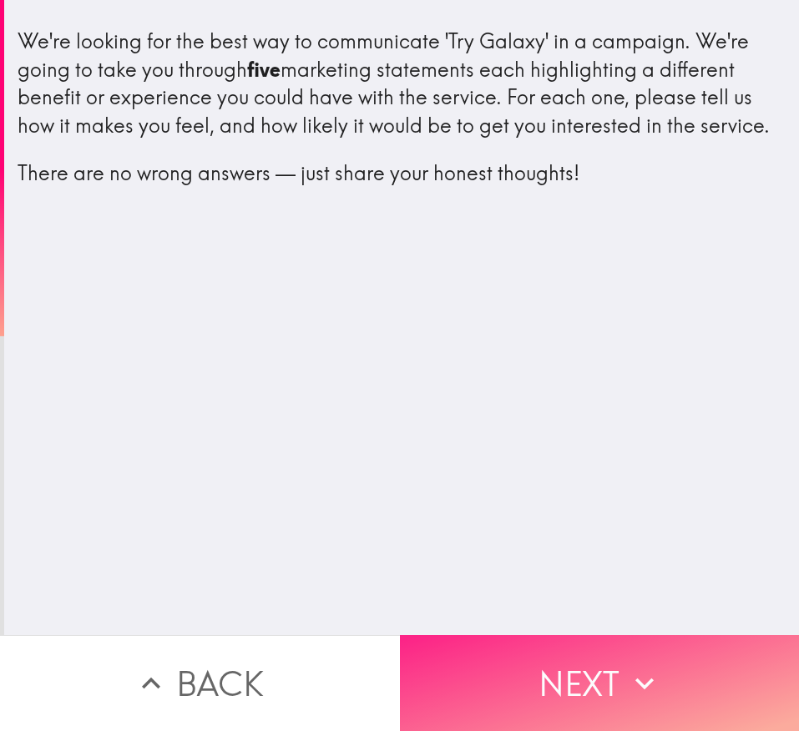
click at [532, 486] on button "Next" at bounding box center [600, 683] width 400 height 96
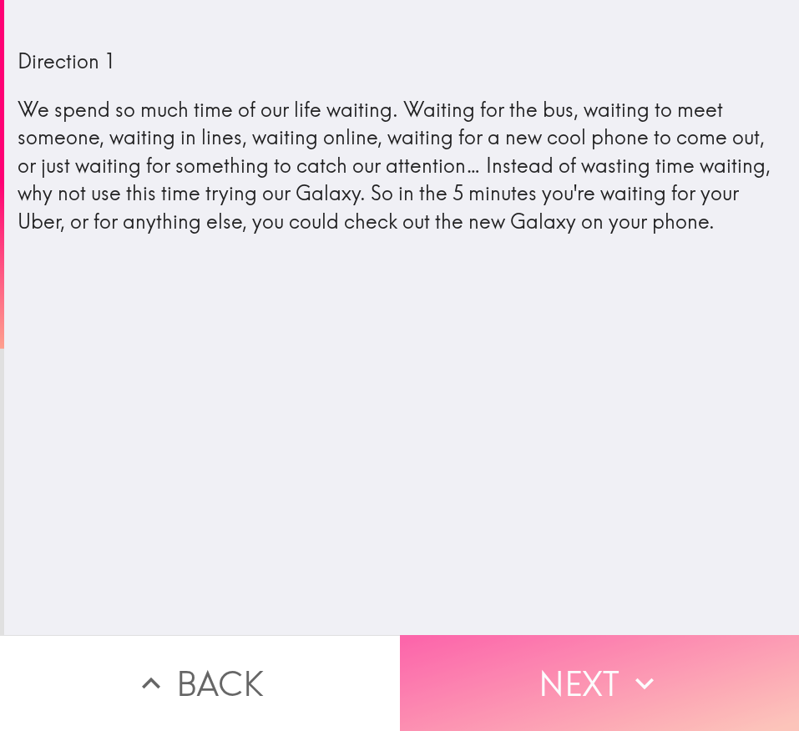
click at [483, 486] on button "Next" at bounding box center [600, 683] width 400 height 96
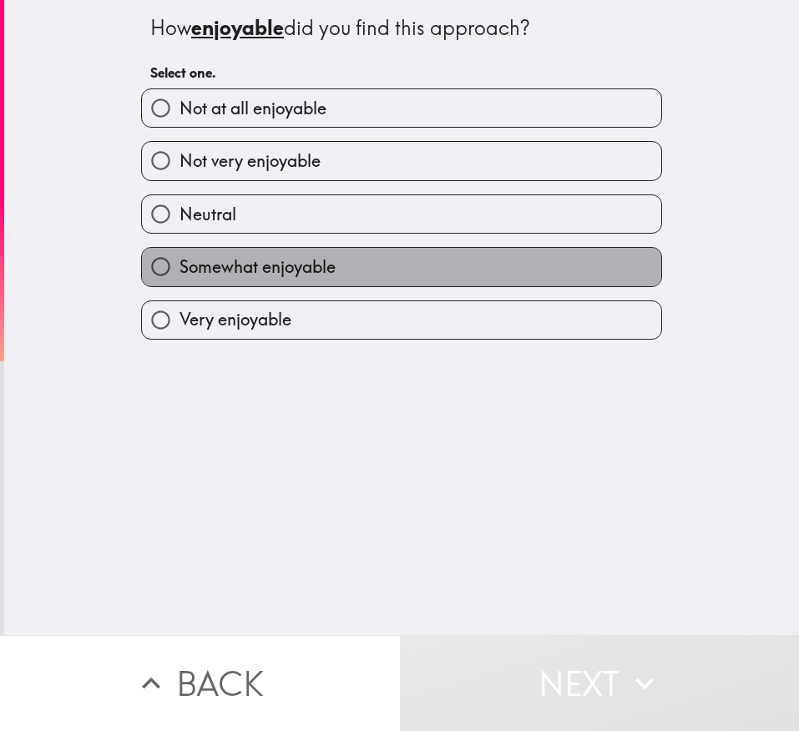
click at [260, 282] on label "Somewhat enjoyable" at bounding box center [401, 267] width 519 height 38
click at [179, 282] on input "Somewhat enjoyable" at bounding box center [161, 267] width 38 height 38
radio input "true"
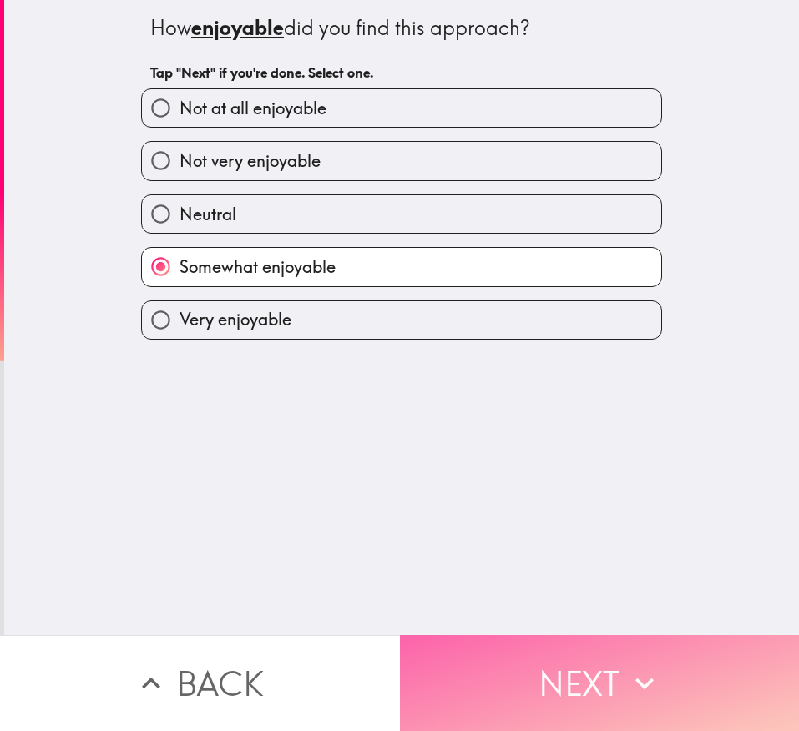
click at [480, 486] on button "Next" at bounding box center [600, 683] width 400 height 96
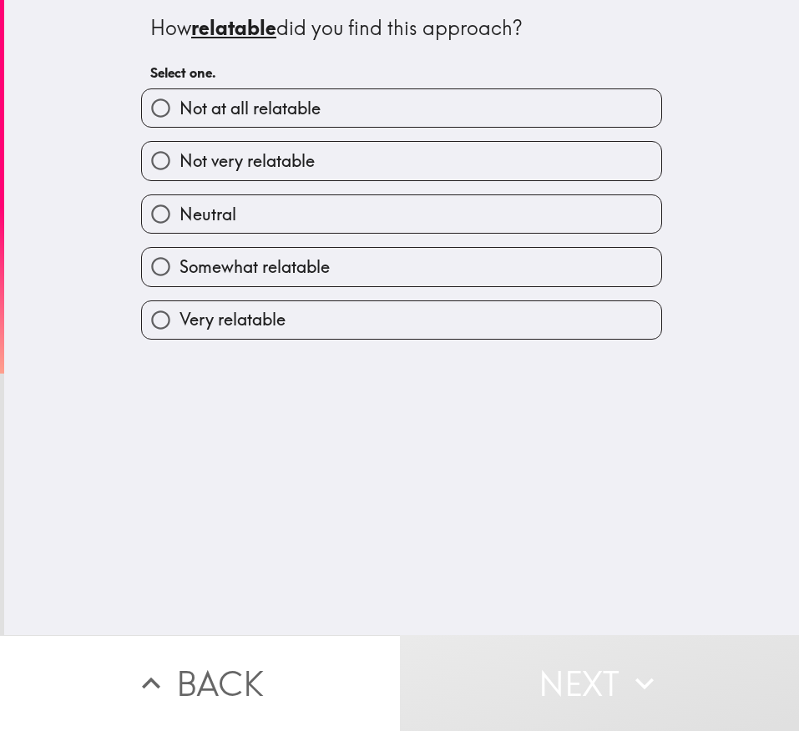
click at [270, 276] on span "Somewhat relatable" at bounding box center [254, 266] width 150 height 23
click at [179, 276] on input "Somewhat relatable" at bounding box center [161, 267] width 38 height 38
radio input "true"
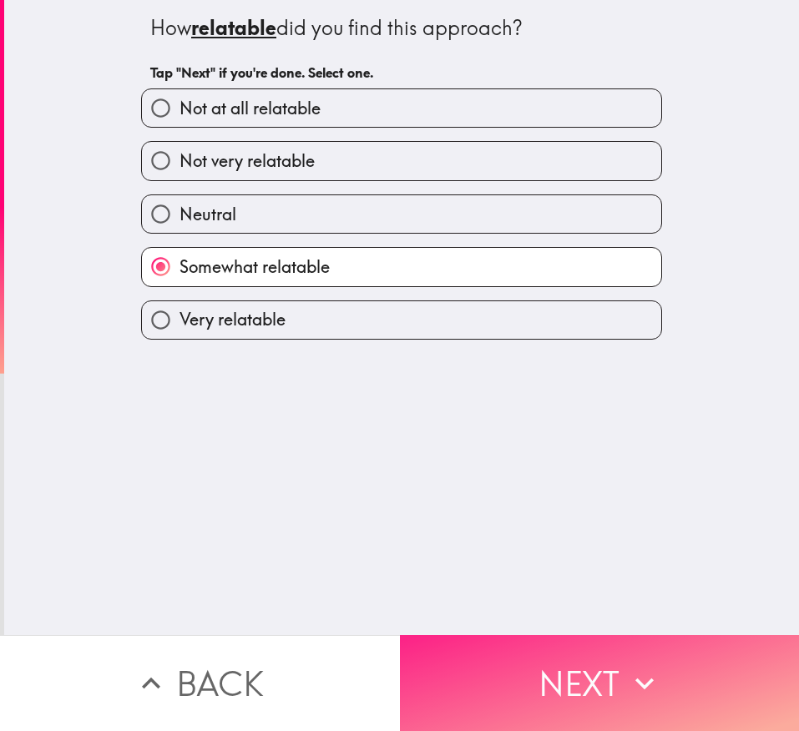
click at [532, 486] on button "Next" at bounding box center [600, 683] width 400 height 96
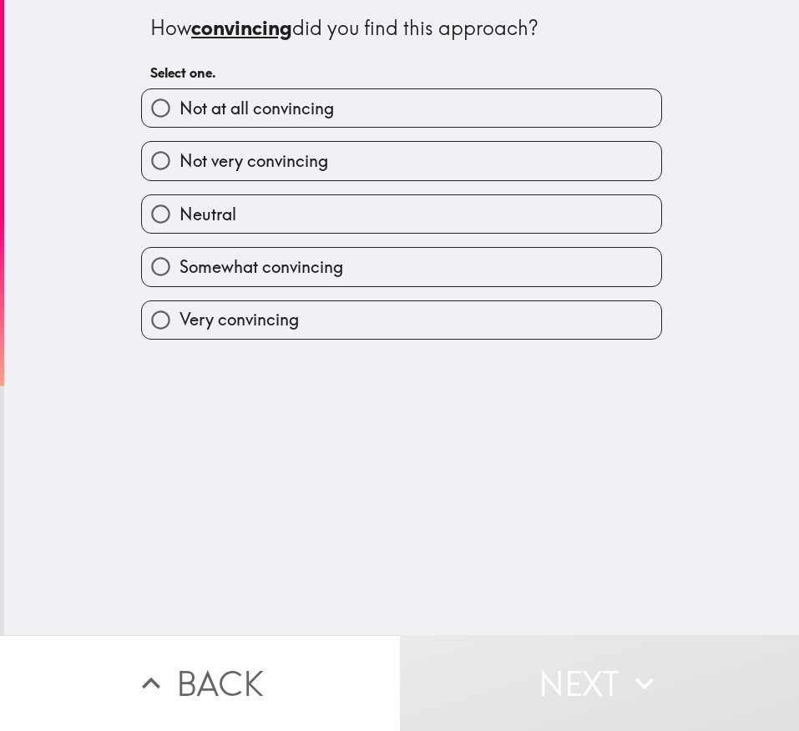
drag, startPoint x: 260, startPoint y: 281, endPoint x: 300, endPoint y: 329, distance: 61.6
click at [261, 282] on label "Somewhat convincing" at bounding box center [401, 267] width 519 height 38
click at [179, 282] on input "Somewhat convincing" at bounding box center [161, 267] width 38 height 38
radio input "true"
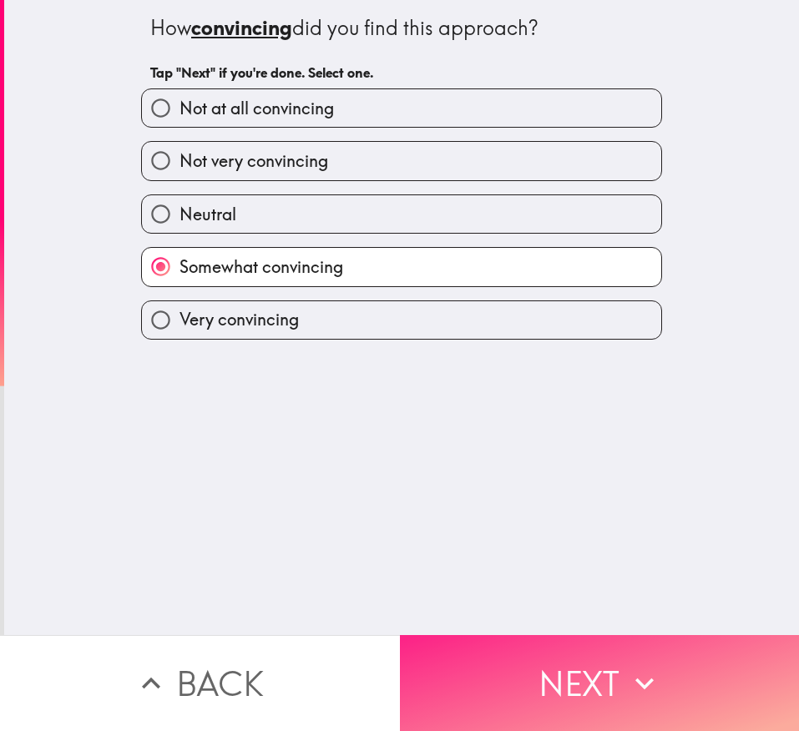
click at [532, 486] on button "Next" at bounding box center [600, 683] width 400 height 96
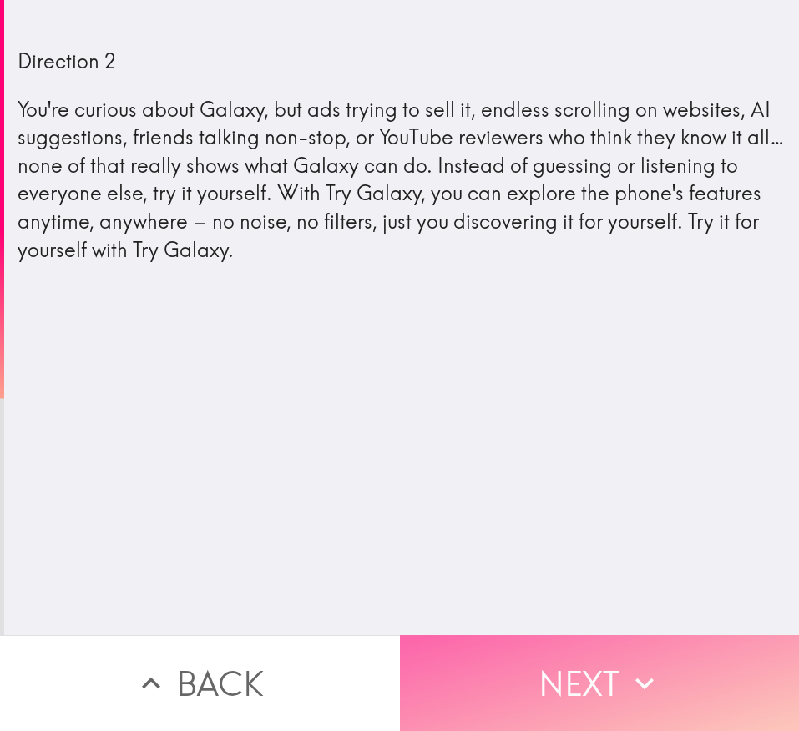
click at [532, 486] on button "Next" at bounding box center [600, 683] width 400 height 96
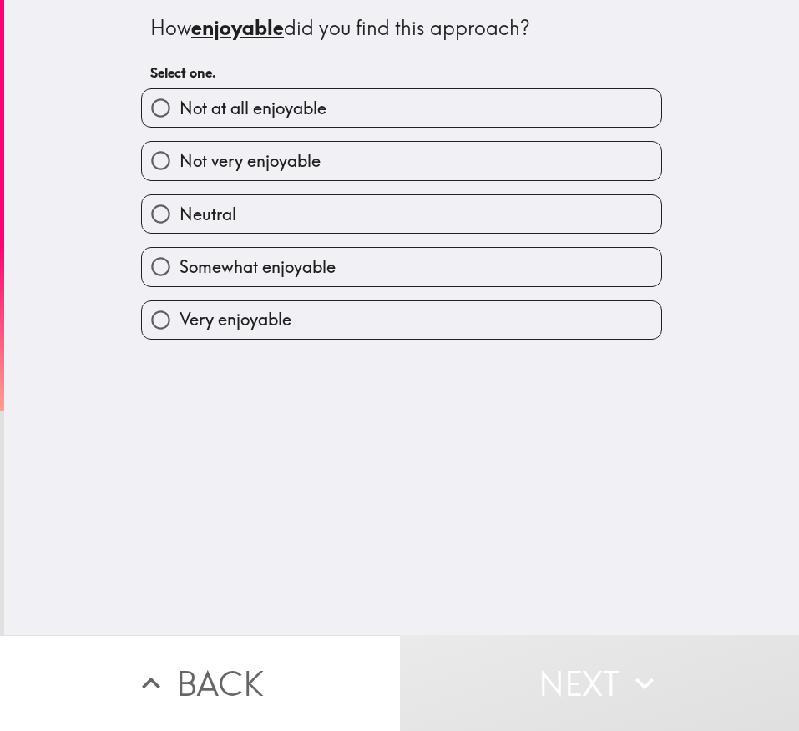
drag, startPoint x: 384, startPoint y: 309, endPoint x: 412, endPoint y: 309, distance: 28.4
click at [384, 311] on label "Very enjoyable" at bounding box center [401, 320] width 519 height 38
click at [179, 311] on input "Very enjoyable" at bounding box center [161, 320] width 38 height 38
radio input "true"
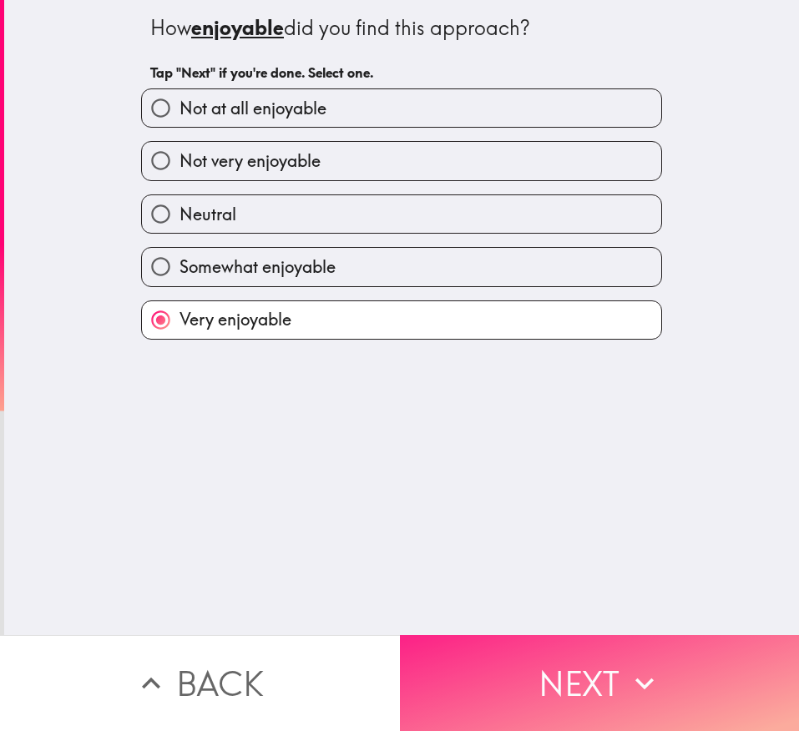
click at [532, 486] on icon "button" at bounding box center [644, 683] width 37 height 37
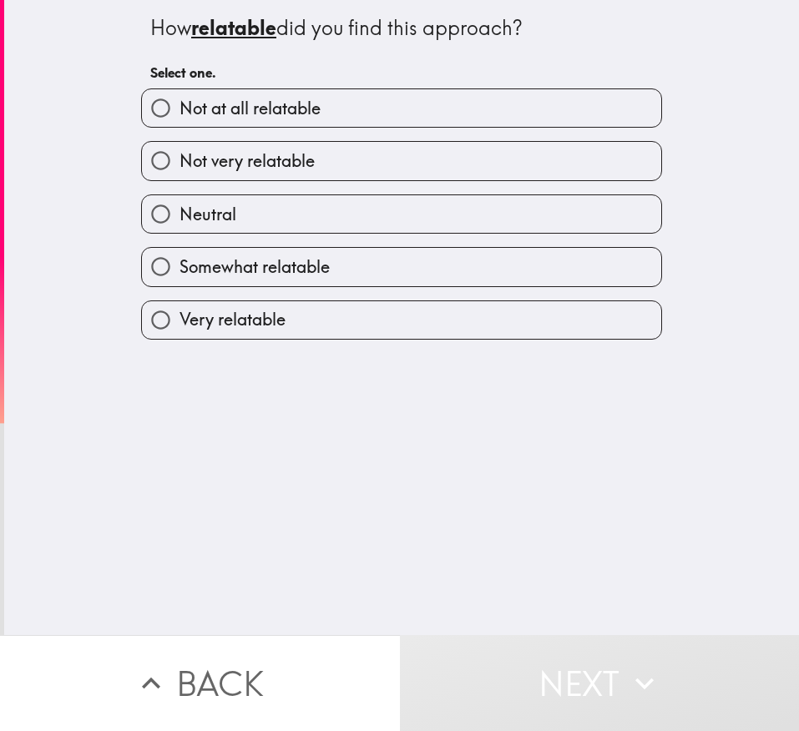
click at [270, 297] on div "Very relatable" at bounding box center [395, 313] width 534 height 53
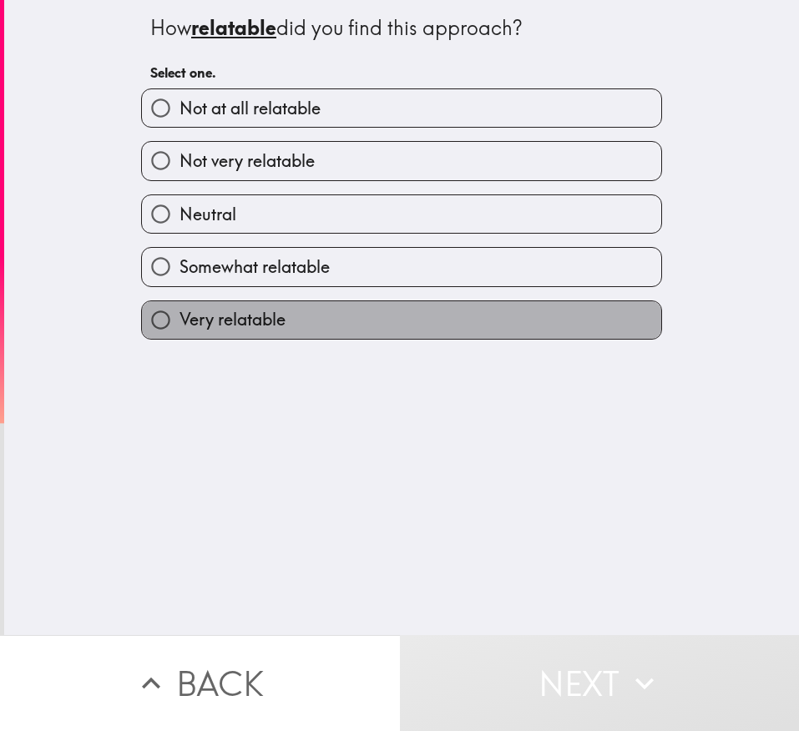
click at [314, 331] on label "Very relatable" at bounding box center [401, 320] width 519 height 38
click at [179, 331] on input "Very relatable" at bounding box center [161, 320] width 38 height 38
radio input "true"
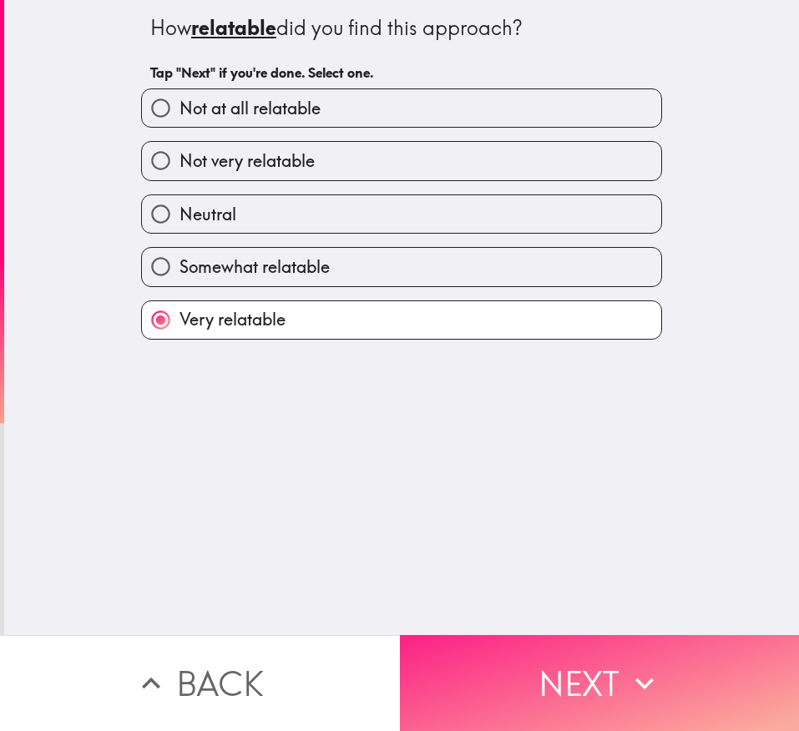
click at [532, 486] on icon "button" at bounding box center [644, 683] width 37 height 37
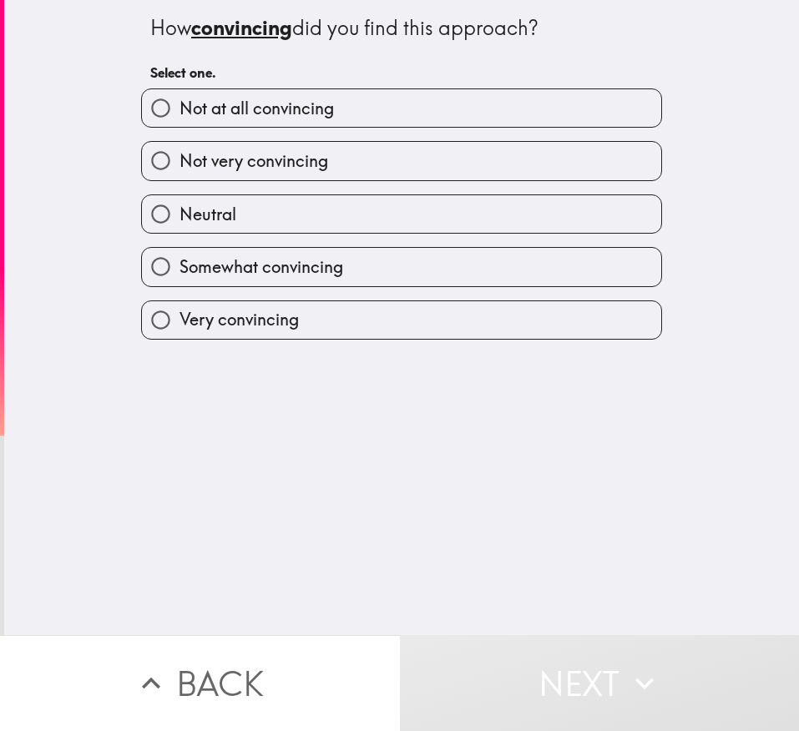
click at [296, 281] on label "Somewhat convincing" at bounding box center [401, 267] width 519 height 38
click at [179, 281] on input "Somewhat convincing" at bounding box center [161, 267] width 38 height 38
radio input "true"
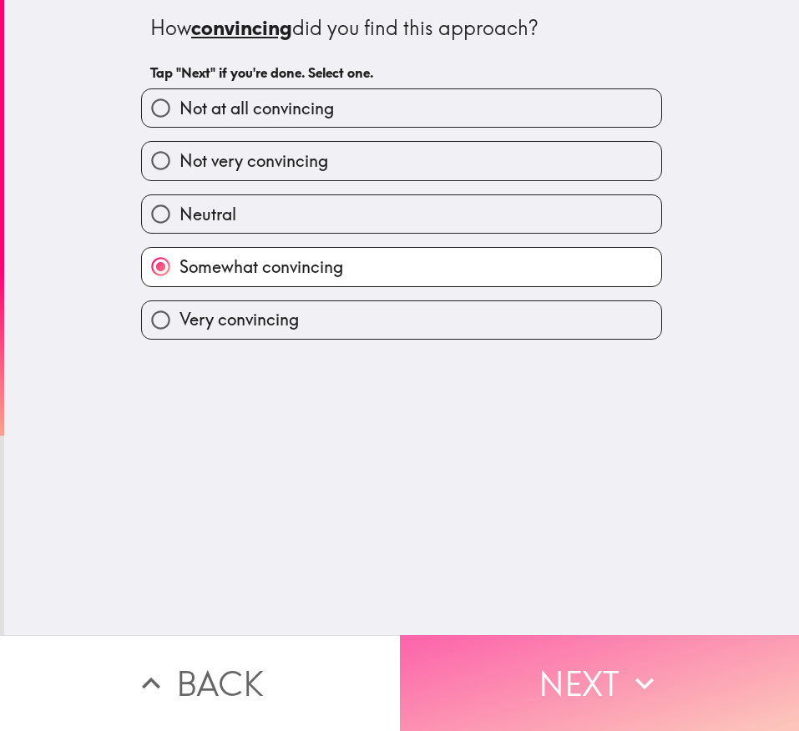
click at [532, 486] on icon "button" at bounding box center [644, 683] width 37 height 37
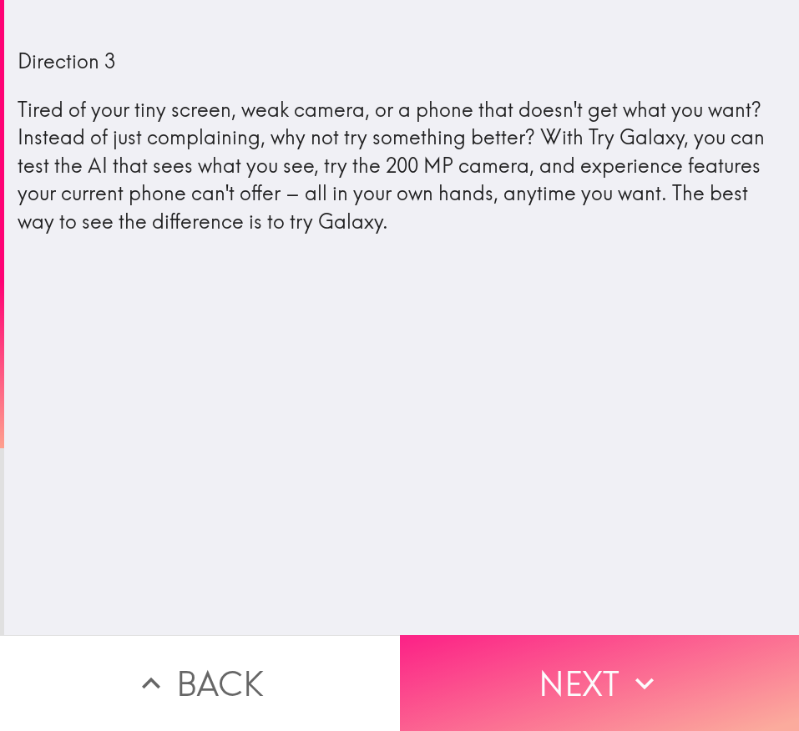
click at [526, 486] on button "Next" at bounding box center [600, 683] width 400 height 96
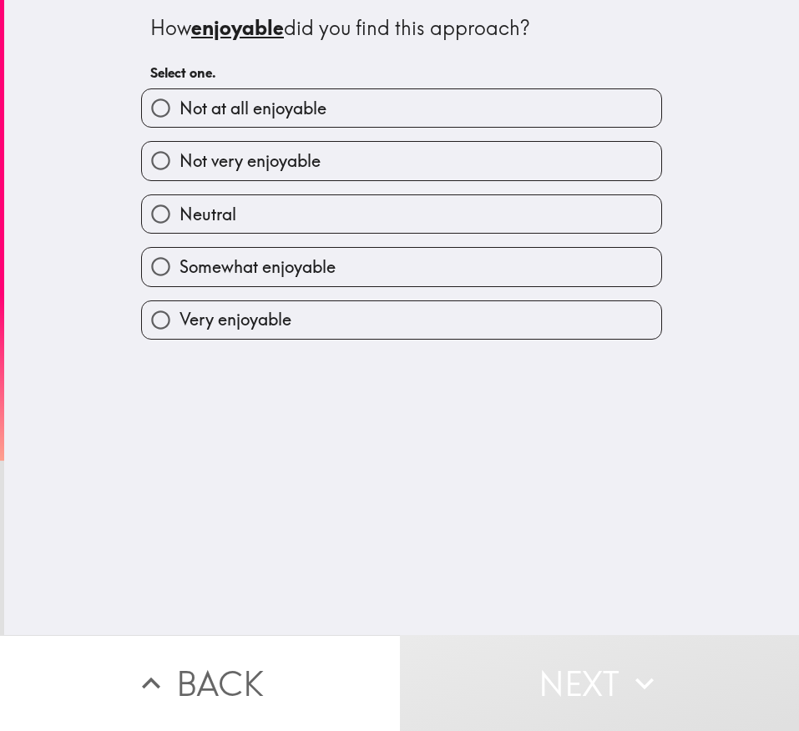
click at [285, 270] on span "Somewhat enjoyable" at bounding box center [257, 266] width 156 height 23
click at [179, 270] on input "Somewhat enjoyable" at bounding box center [161, 267] width 38 height 38
radio input "true"
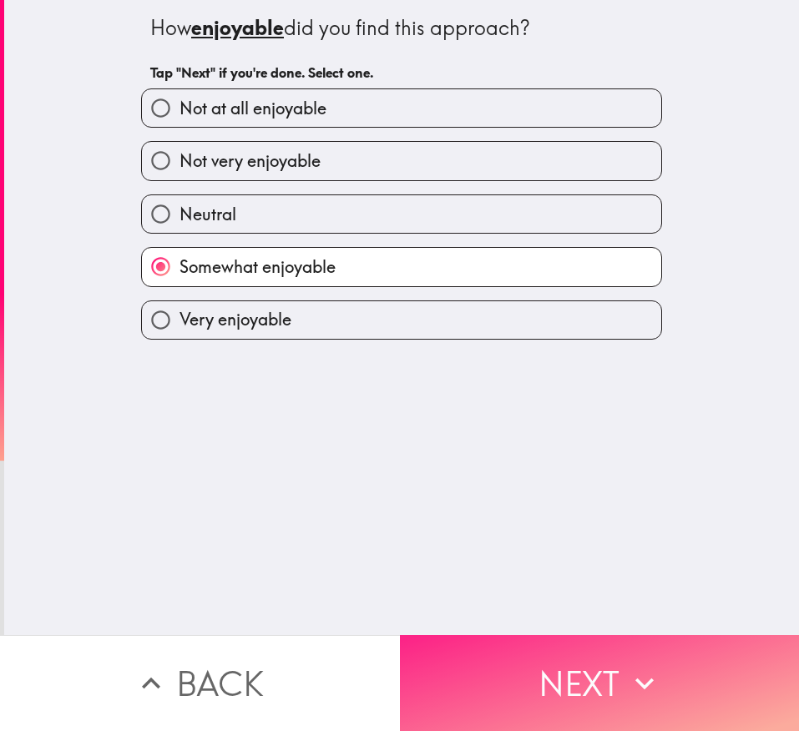
click at [532, 486] on button "Next" at bounding box center [600, 683] width 400 height 96
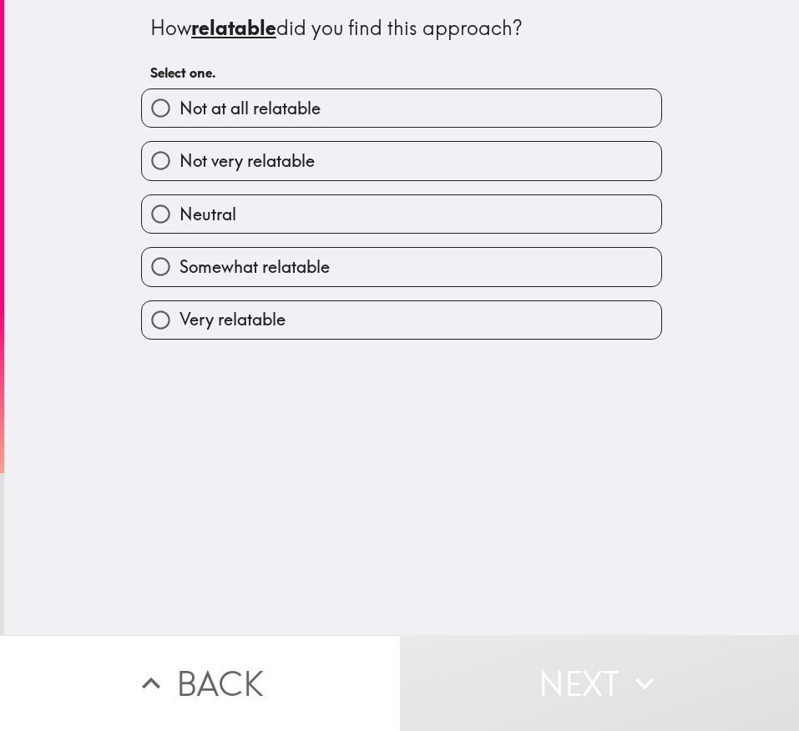
click at [259, 295] on div "Very relatable" at bounding box center [395, 313] width 534 height 53
click at [292, 322] on label "Very relatable" at bounding box center [401, 320] width 519 height 38
click at [179, 322] on input "Very relatable" at bounding box center [161, 320] width 38 height 38
radio input "true"
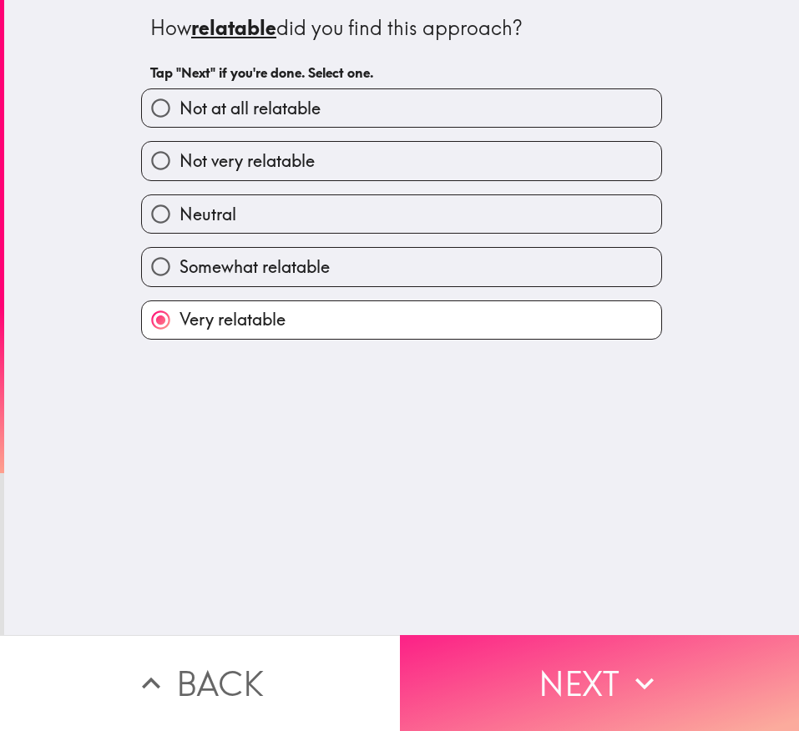
click at [532, 486] on button "Next" at bounding box center [600, 683] width 400 height 96
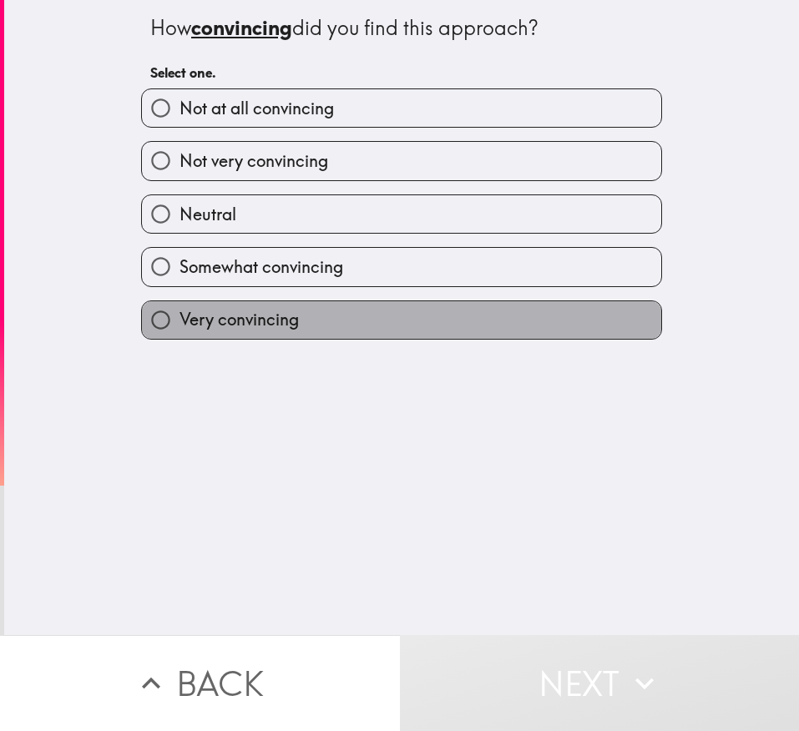
click at [211, 321] on span "Very convincing" at bounding box center [238, 319] width 119 height 23
click at [179, 321] on input "Very convincing" at bounding box center [161, 320] width 38 height 38
radio input "true"
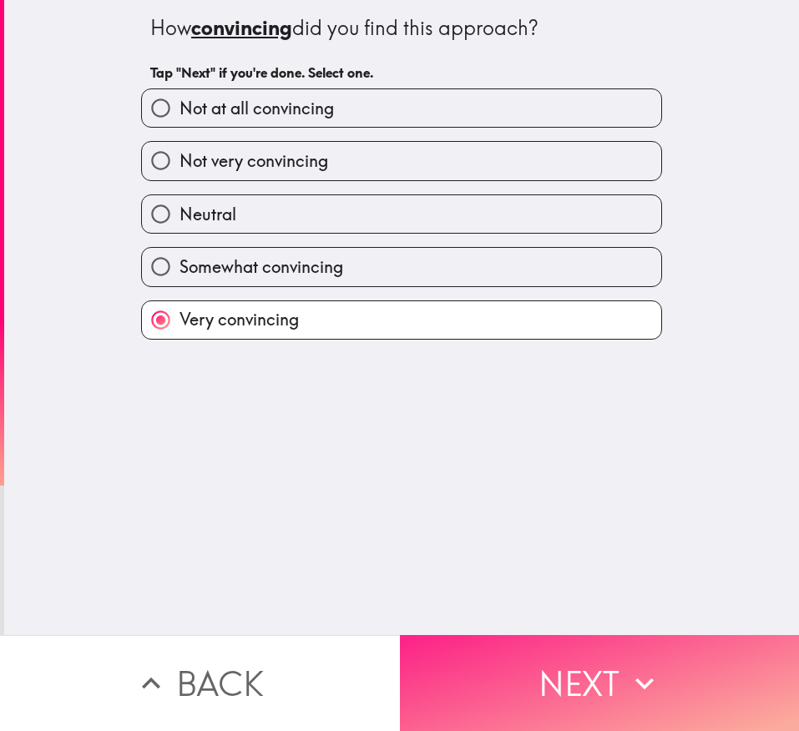
click at [532, 486] on button "Next" at bounding box center [600, 683] width 400 height 96
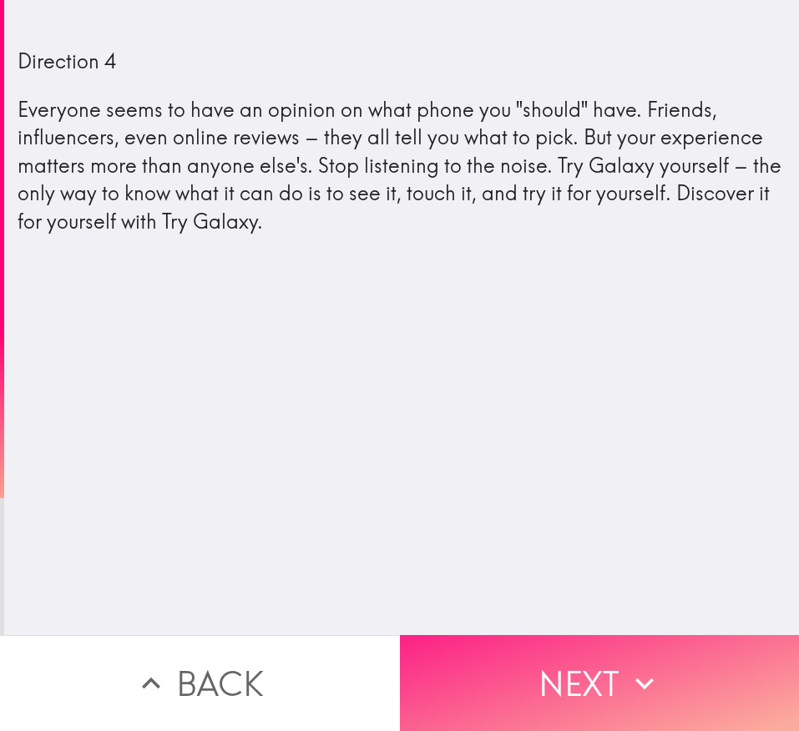
click at [522, 486] on button "Next" at bounding box center [600, 683] width 400 height 96
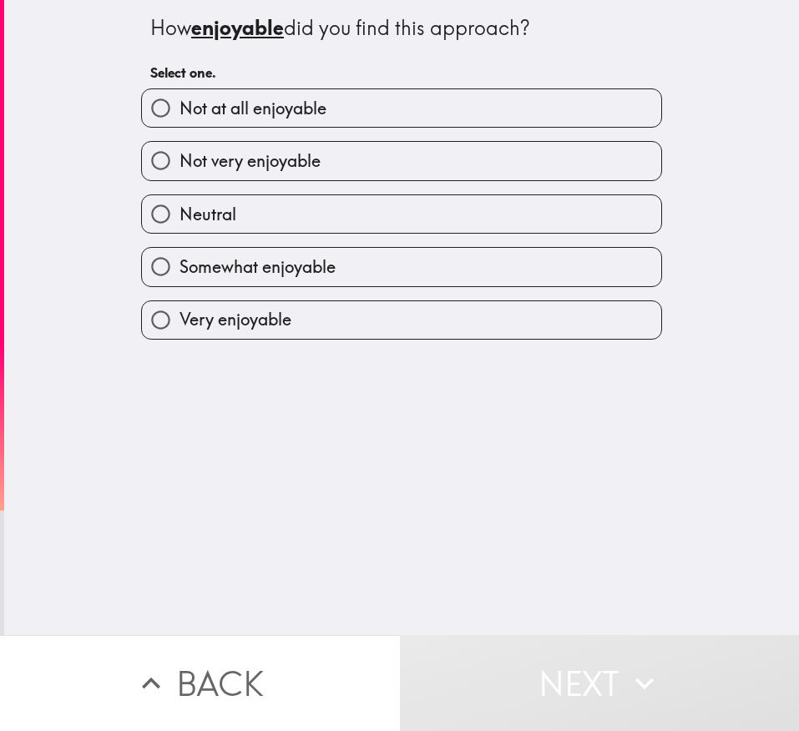
click at [407, 310] on label "Very enjoyable" at bounding box center [401, 320] width 519 height 38
click at [179, 310] on input "Very enjoyable" at bounding box center [161, 320] width 38 height 38
radio input "true"
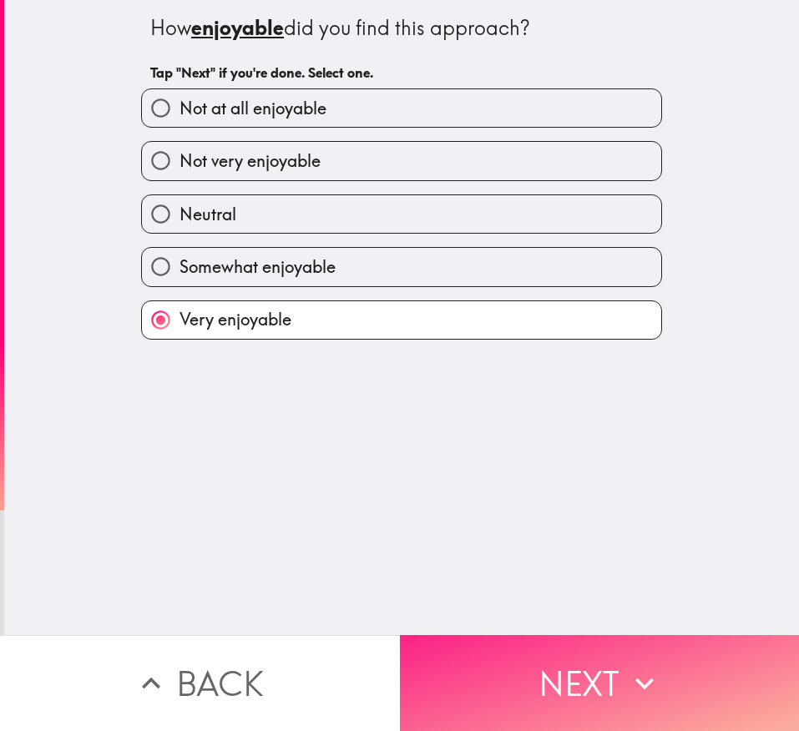
click at [532, 486] on icon "button" at bounding box center [644, 683] width 37 height 37
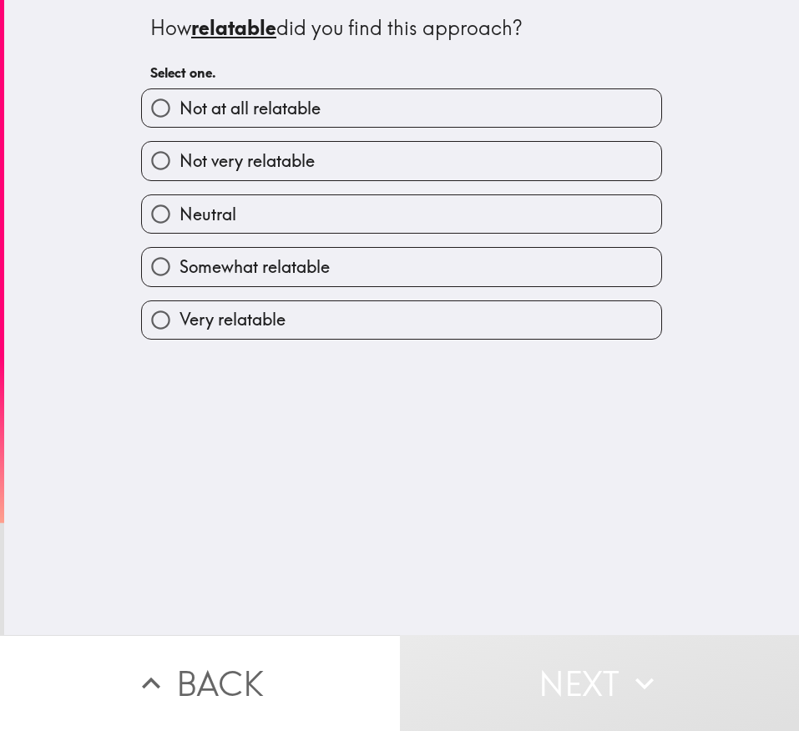
click at [320, 311] on label "Very relatable" at bounding box center [401, 320] width 519 height 38
click at [179, 311] on input "Very relatable" at bounding box center [161, 320] width 38 height 38
radio input "true"
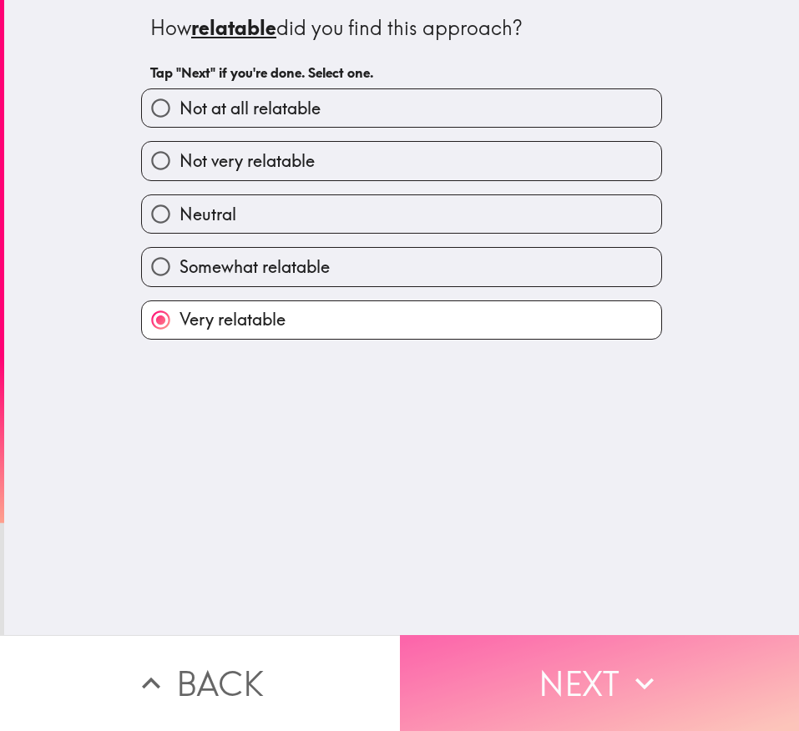
click at [532, 486] on button "Next" at bounding box center [600, 683] width 400 height 96
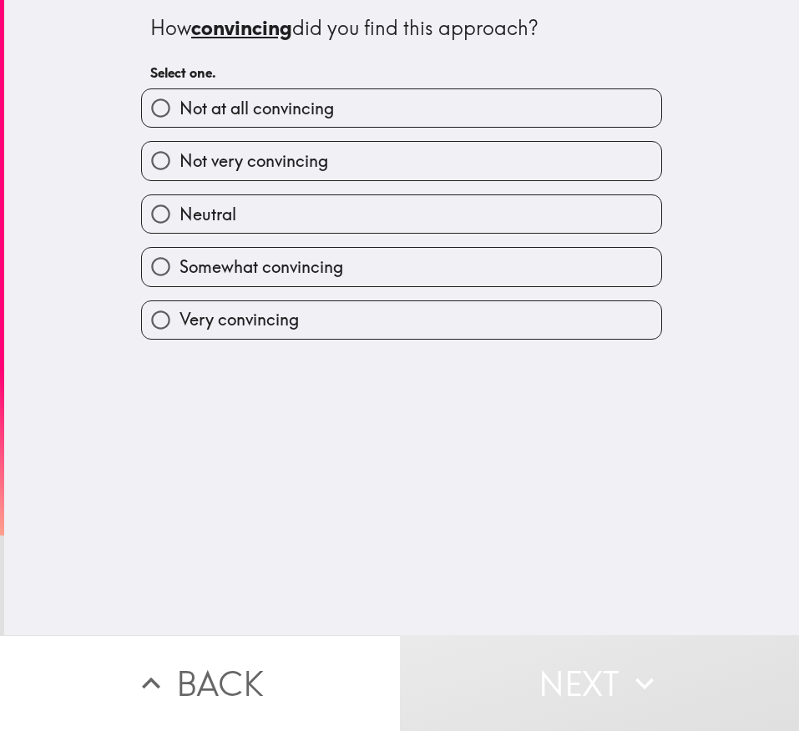
click at [381, 309] on label "Very convincing" at bounding box center [401, 320] width 519 height 38
click at [179, 309] on input "Very convincing" at bounding box center [161, 320] width 38 height 38
radio input "true"
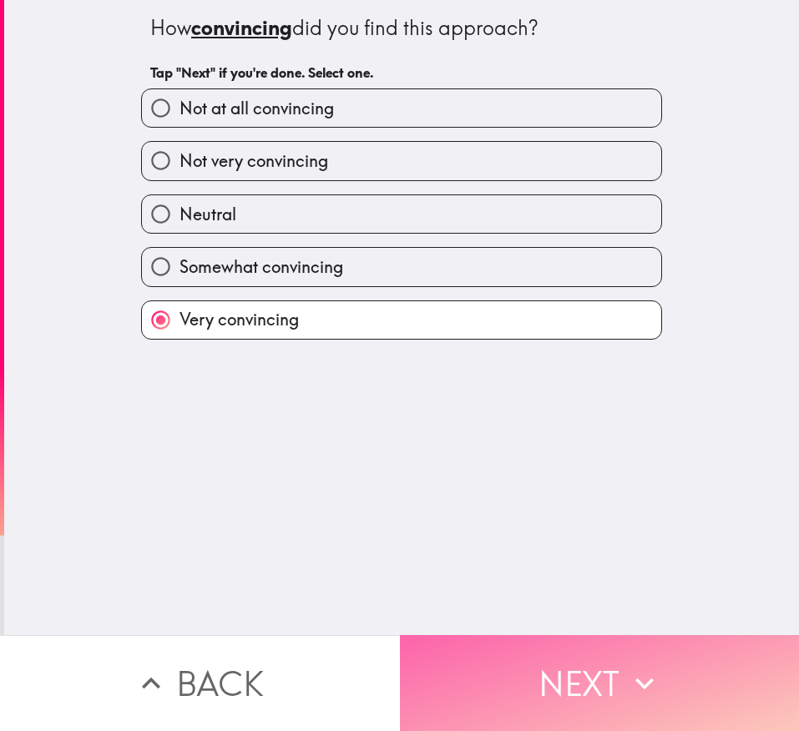
click at [532, 486] on button "Next" at bounding box center [600, 683] width 400 height 96
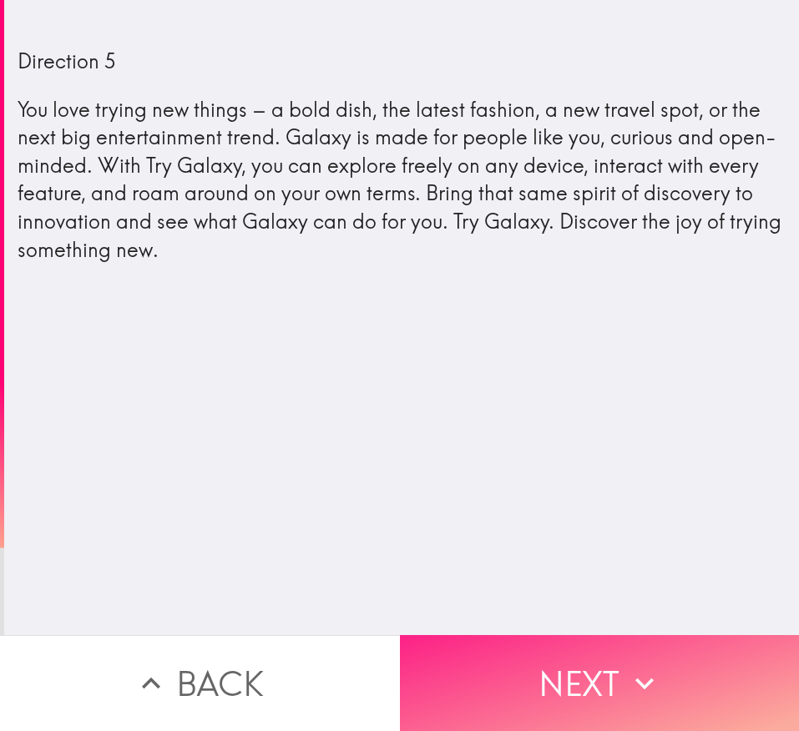
click at [500, 486] on button "Next" at bounding box center [600, 683] width 400 height 96
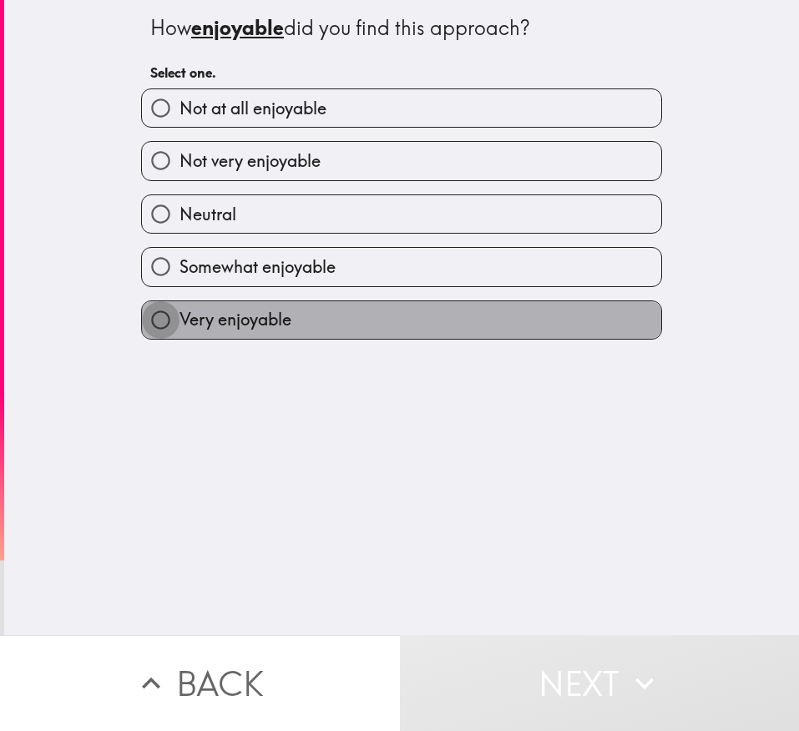
click at [154, 325] on input "Very enjoyable" at bounding box center [161, 320] width 38 height 38
radio input "true"
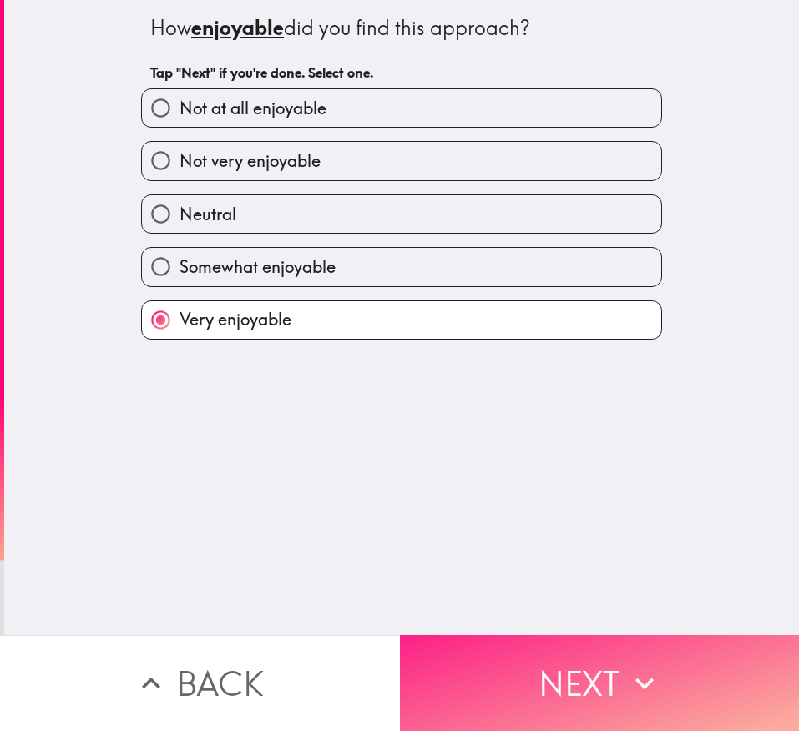
click at [532, 486] on button "Next" at bounding box center [600, 683] width 400 height 96
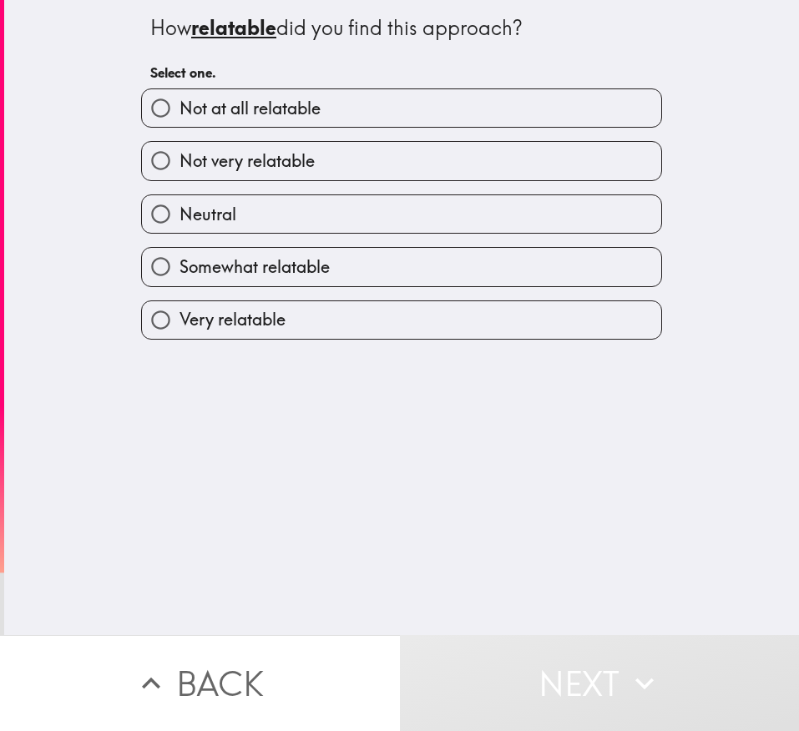
click at [289, 332] on label "Very relatable" at bounding box center [401, 320] width 519 height 38
click at [179, 332] on input "Very relatable" at bounding box center [161, 320] width 38 height 38
radio input "true"
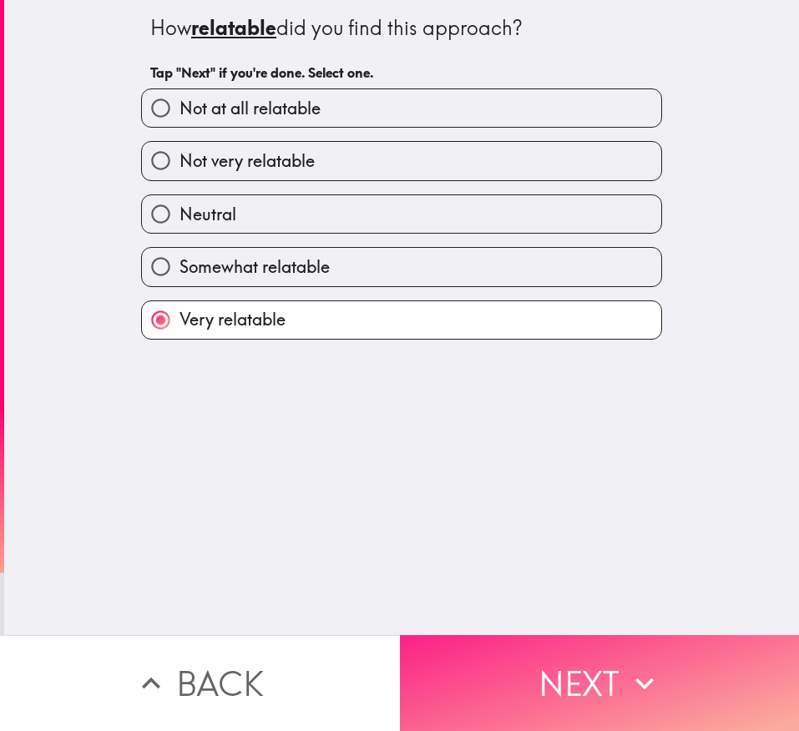
click at [515, 486] on button "Next" at bounding box center [600, 683] width 400 height 96
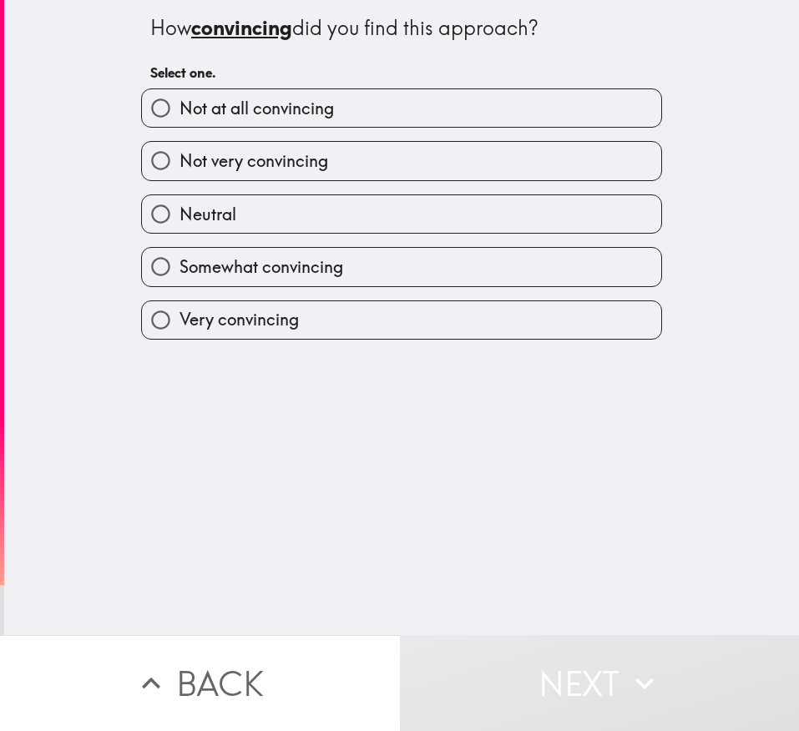
click at [389, 315] on label "Very convincing" at bounding box center [401, 320] width 519 height 38
click at [179, 315] on input "Very convincing" at bounding box center [161, 320] width 38 height 38
radio input "true"
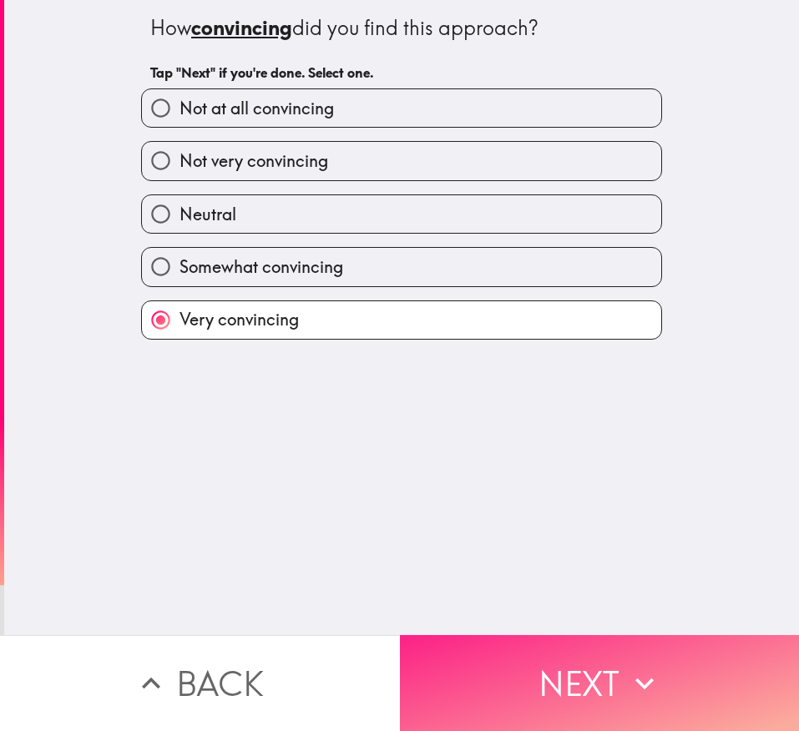
drag, startPoint x: 542, startPoint y: 630, endPoint x: 617, endPoint y: 617, distance: 76.3
click at [532, 486] on button "Next" at bounding box center [600, 683] width 400 height 96
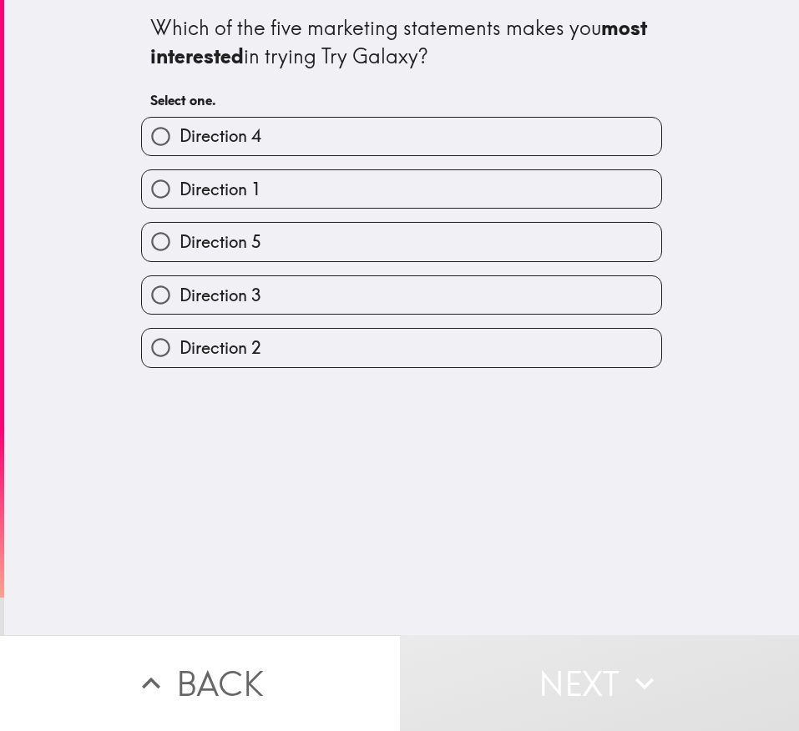
click at [416, 331] on label "Direction 2" at bounding box center [401, 348] width 519 height 38
click at [179, 331] on input "Direction 2" at bounding box center [161, 348] width 38 height 38
radio input "true"
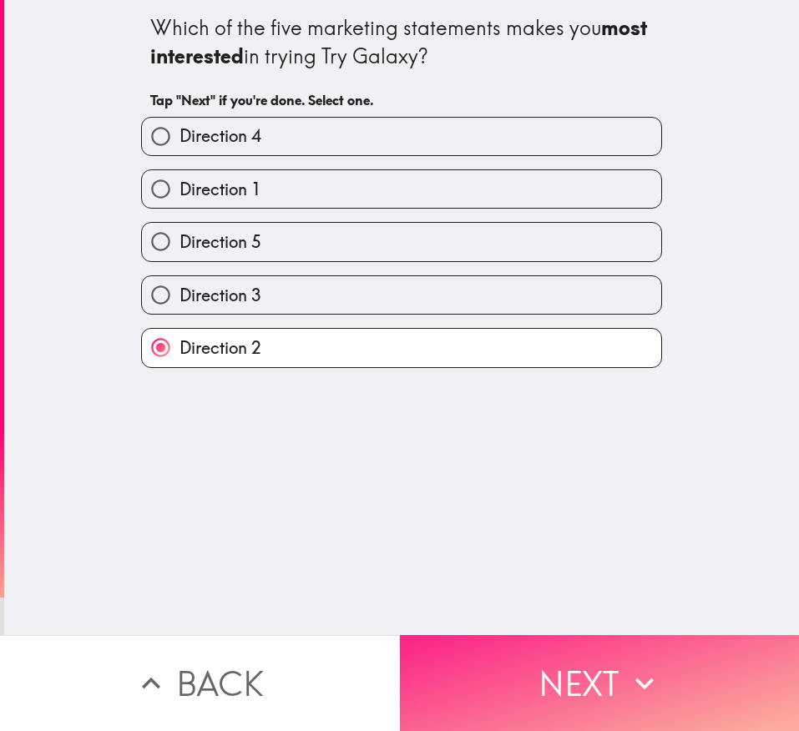
click at [532, 486] on button "Next" at bounding box center [600, 683] width 400 height 96
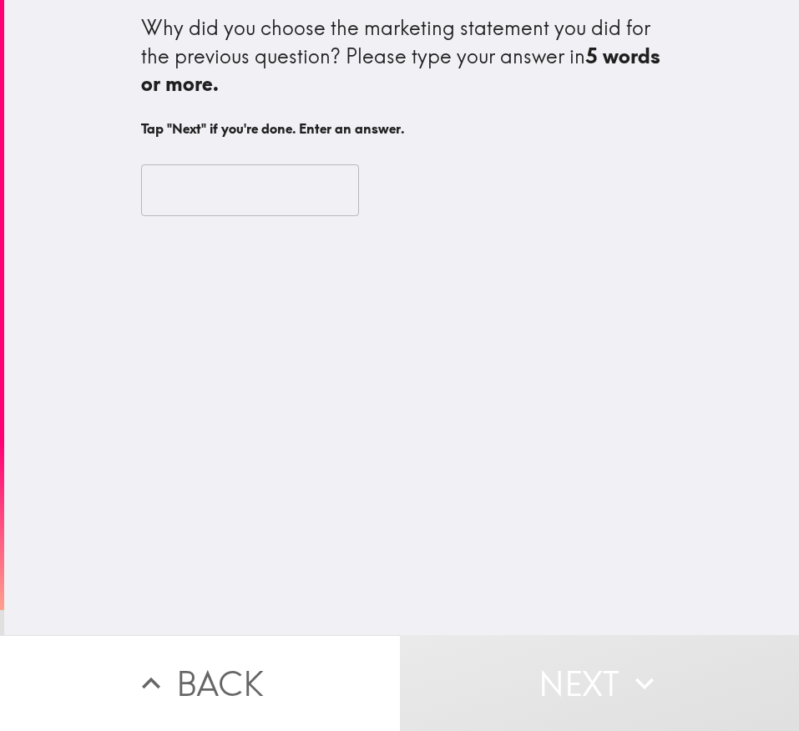
click at [253, 198] on input "text" at bounding box center [250, 190] width 218 height 52
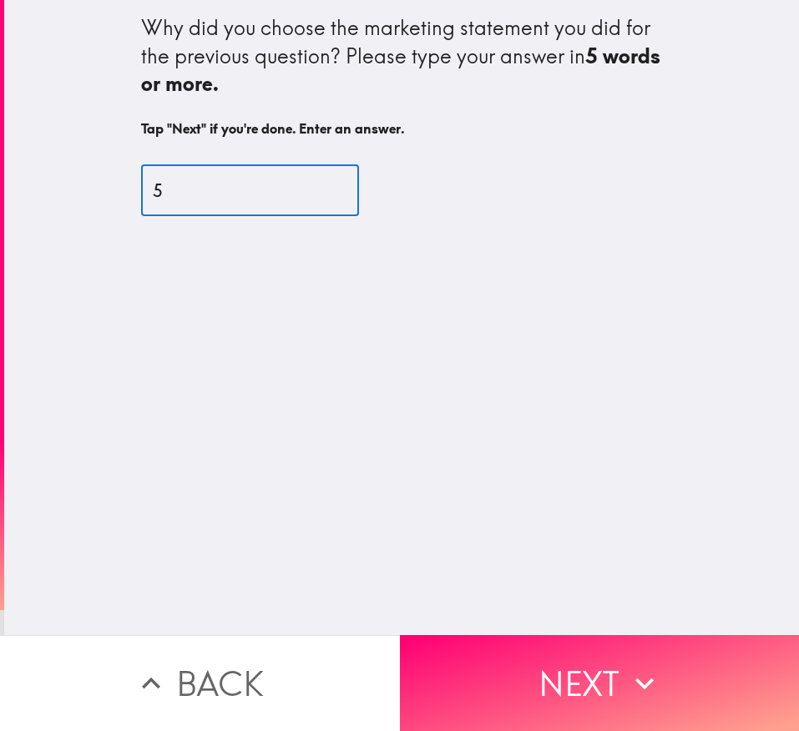
click at [282, 184] on input "5" at bounding box center [250, 190] width 218 height 52
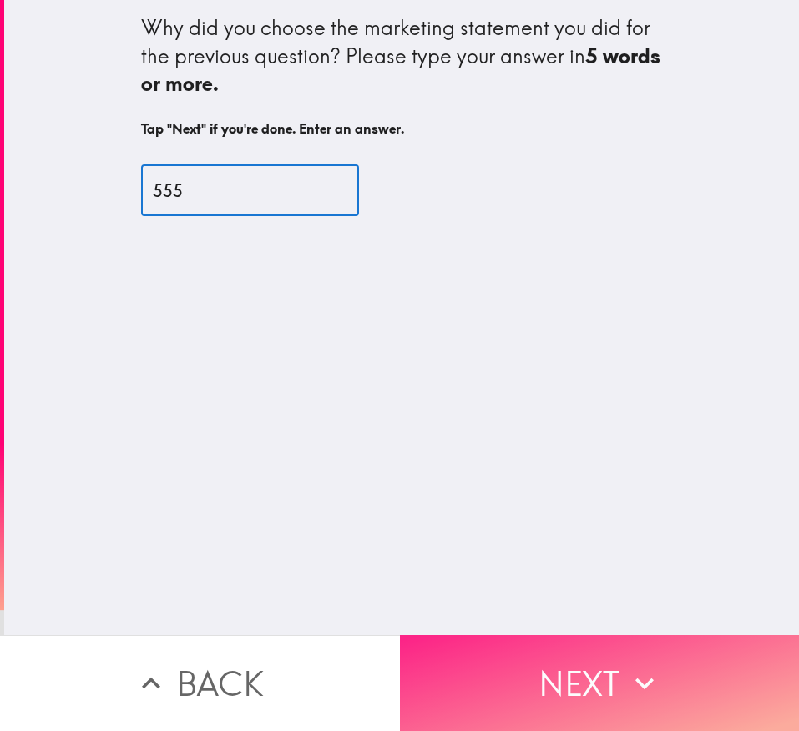
type input "555"
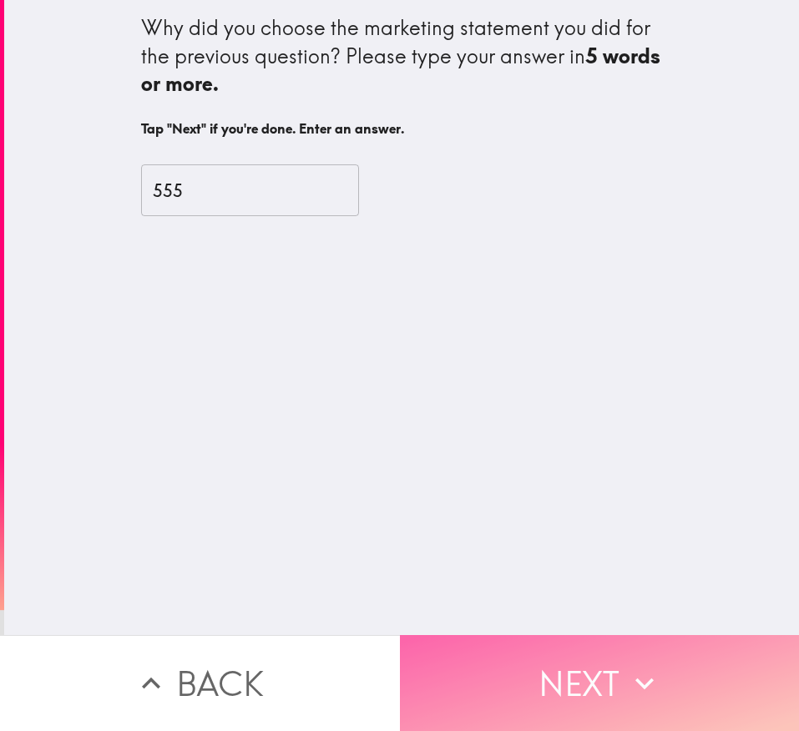
click at [532, 486] on button "Next" at bounding box center [600, 683] width 400 height 96
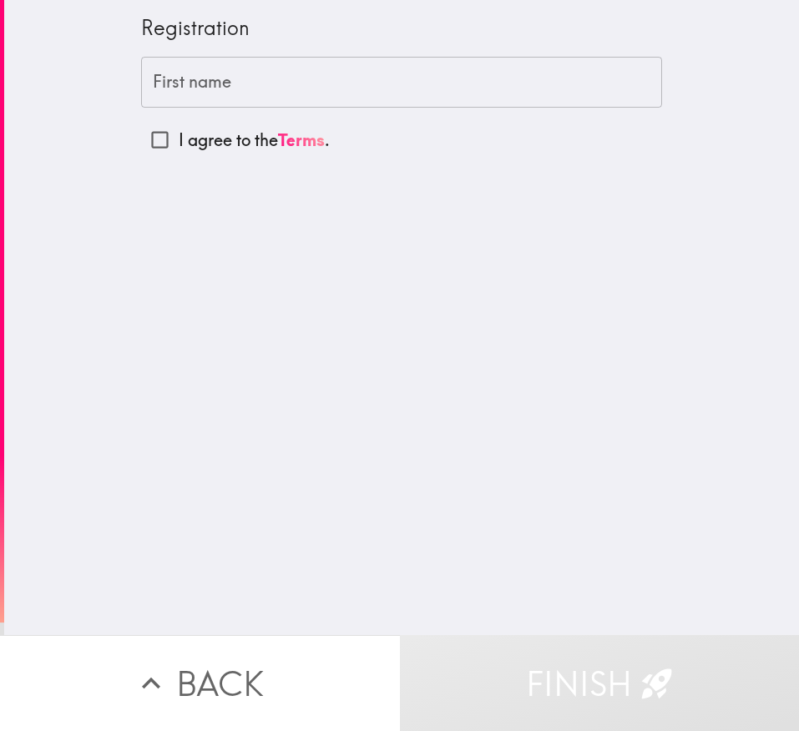
click at [471, 78] on input "First name" at bounding box center [401, 83] width 521 height 52
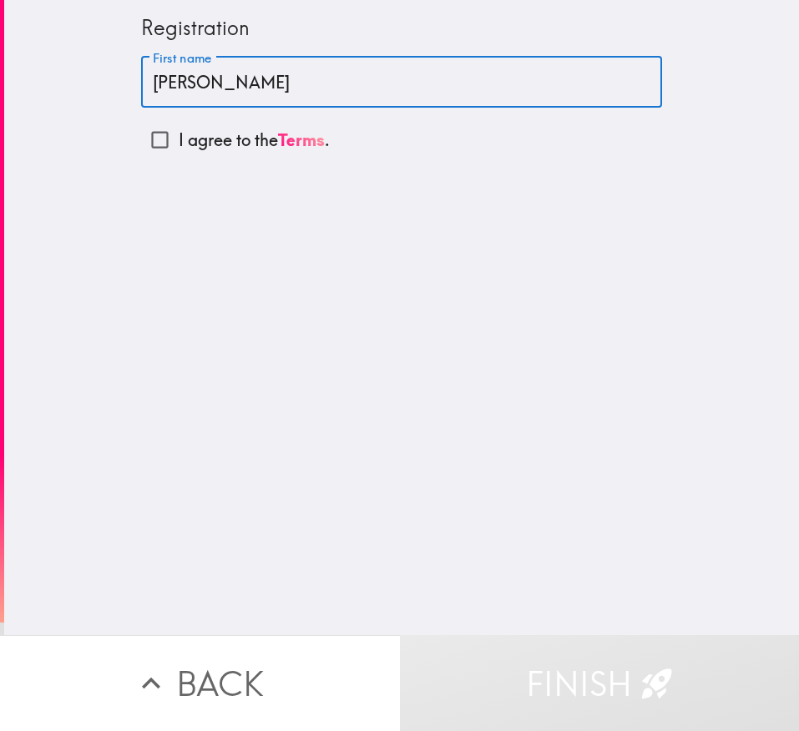
type input "[PERSON_NAME]"
click at [179, 135] on p "I agree to the Terms ." at bounding box center [254, 140] width 151 height 23
click at [170, 135] on input "I agree to the Terms ." at bounding box center [160, 140] width 38 height 38
checkbox input "true"
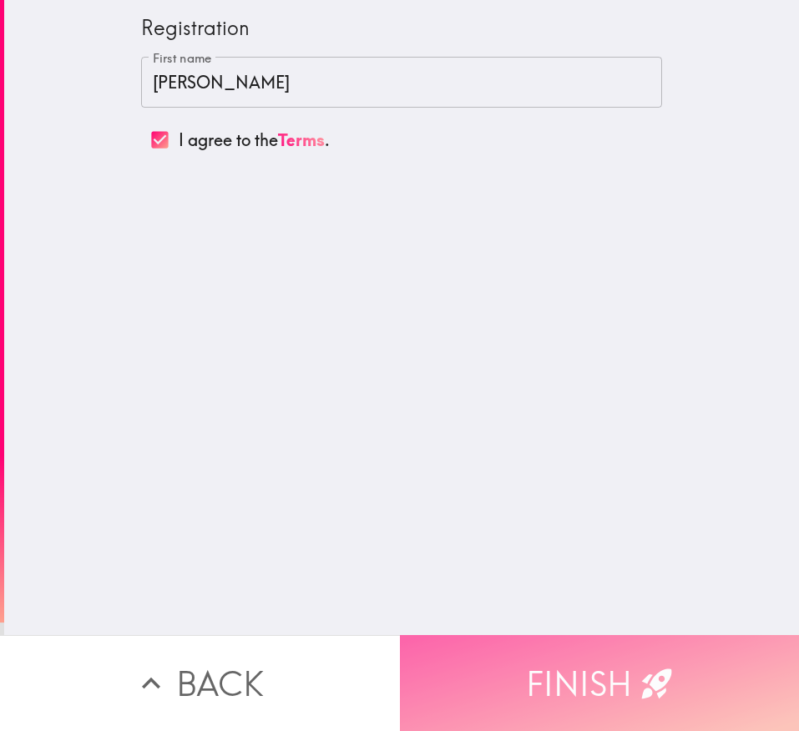
click at [532, 486] on button "Finish" at bounding box center [600, 683] width 400 height 96
